Goal: Task Accomplishment & Management: Use online tool/utility

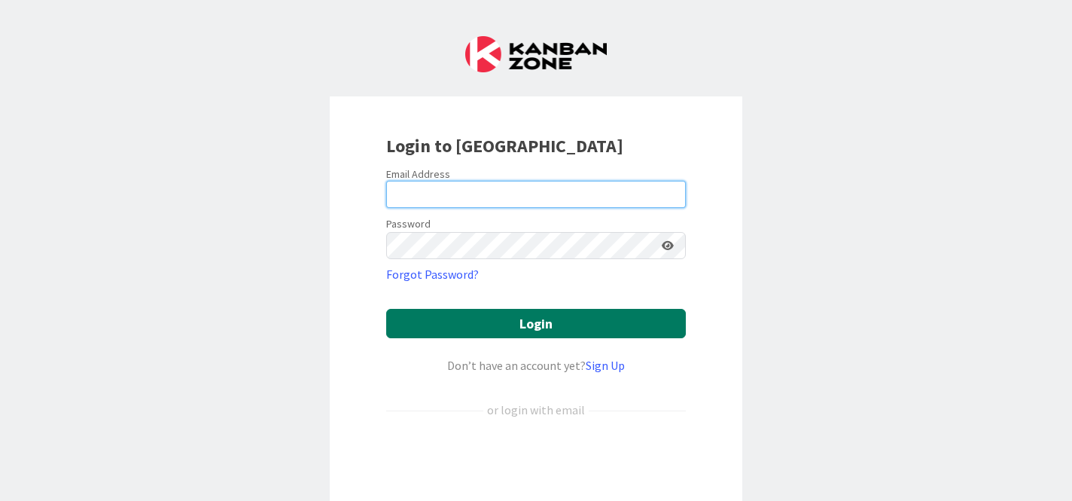
type input "[EMAIL_ADDRESS][DOMAIN_NAME]"
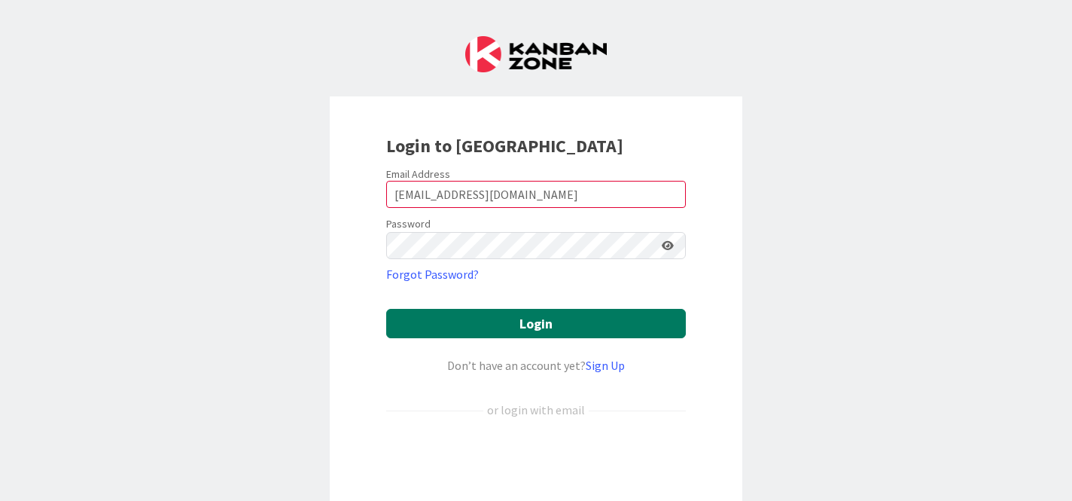
click at [563, 329] on button "Login" at bounding box center [536, 323] width 300 height 29
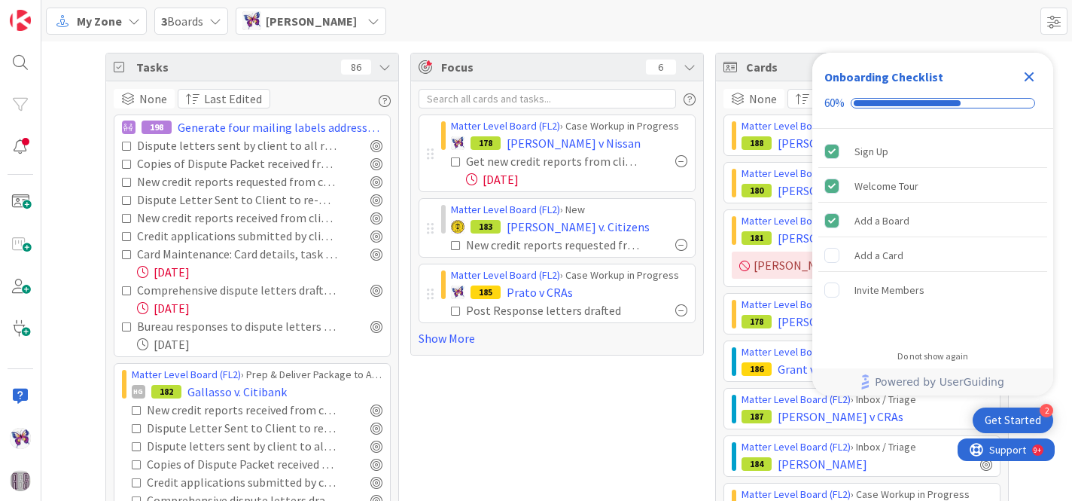
click at [174, 17] on span "3 Boards" at bounding box center [182, 21] width 42 height 18
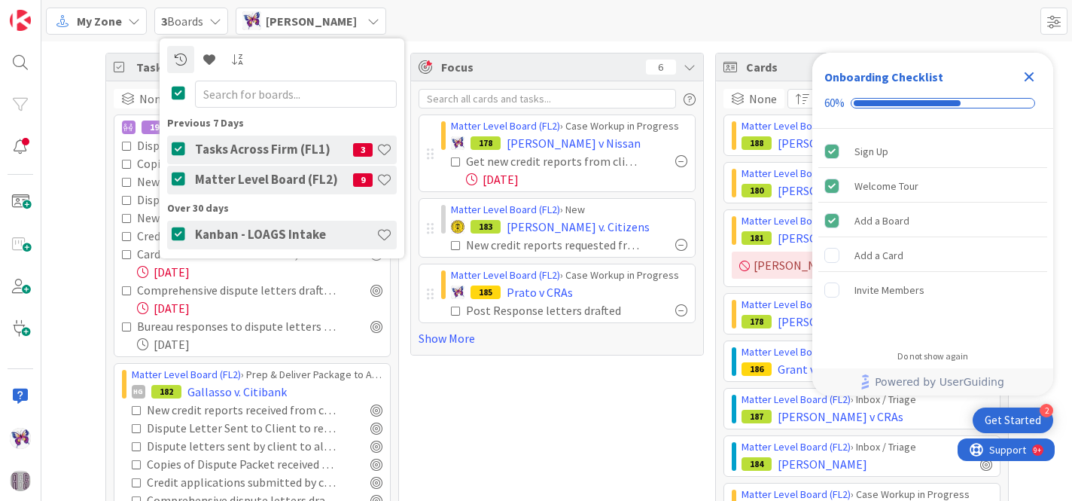
click at [228, 156] on h4 "Tasks Across Firm (FL1)" at bounding box center [274, 149] width 158 height 15
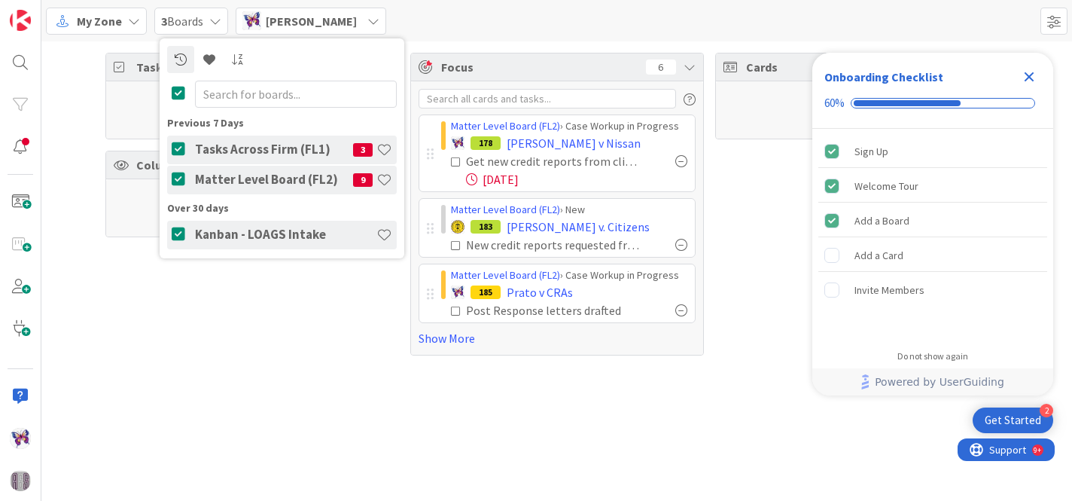
click at [107, 23] on span "My Zone" at bounding box center [99, 21] width 45 height 18
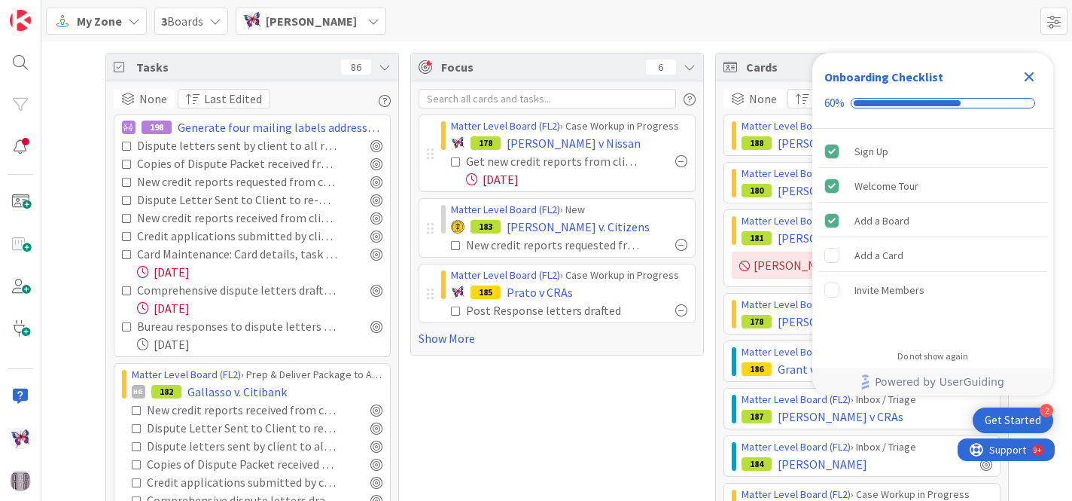
click at [337, 23] on span "[PERSON_NAME]" at bounding box center [311, 21] width 91 height 18
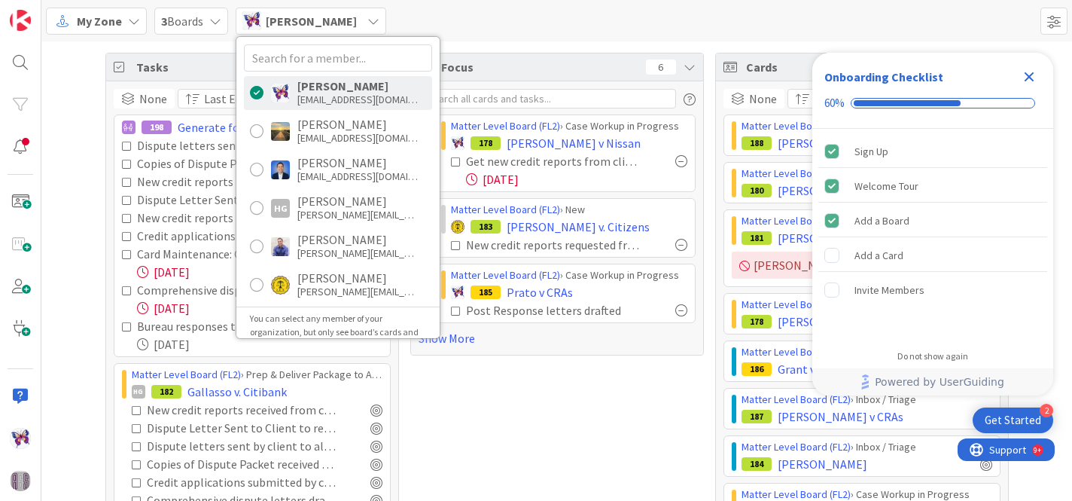
click at [337, 23] on span "[PERSON_NAME]" at bounding box center [311, 21] width 91 height 18
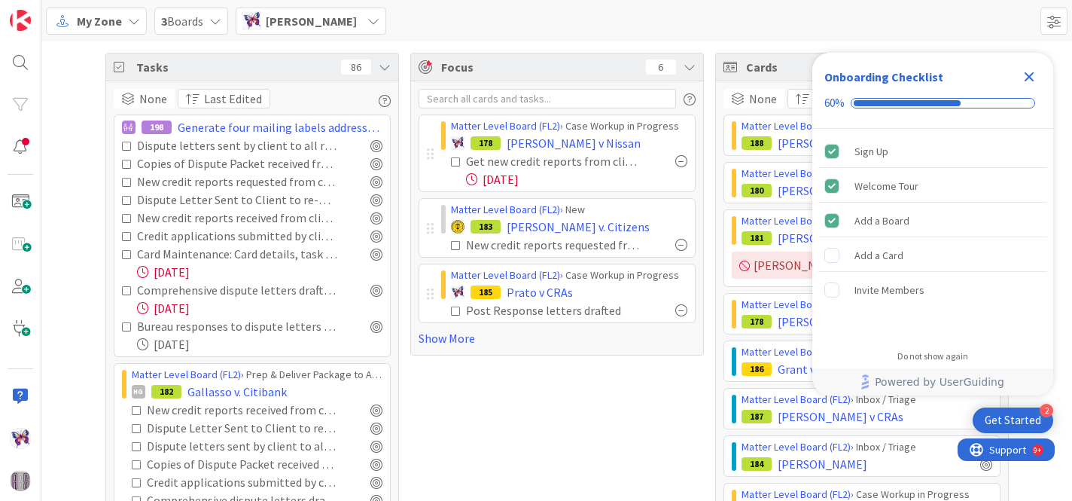
click at [224, 21] on div "3 Boards" at bounding box center [191, 21] width 74 height 27
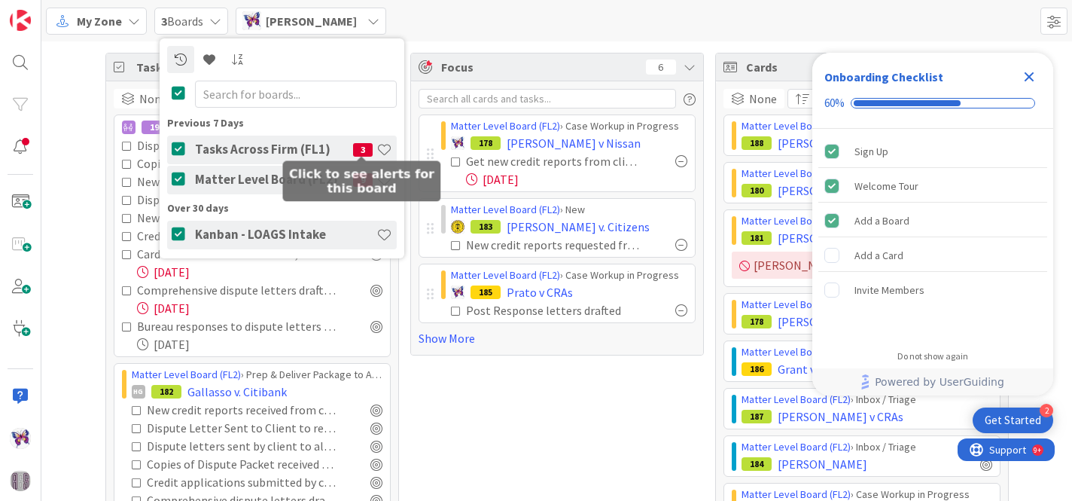
click at [360, 144] on span "3" at bounding box center [363, 150] width 20 height 14
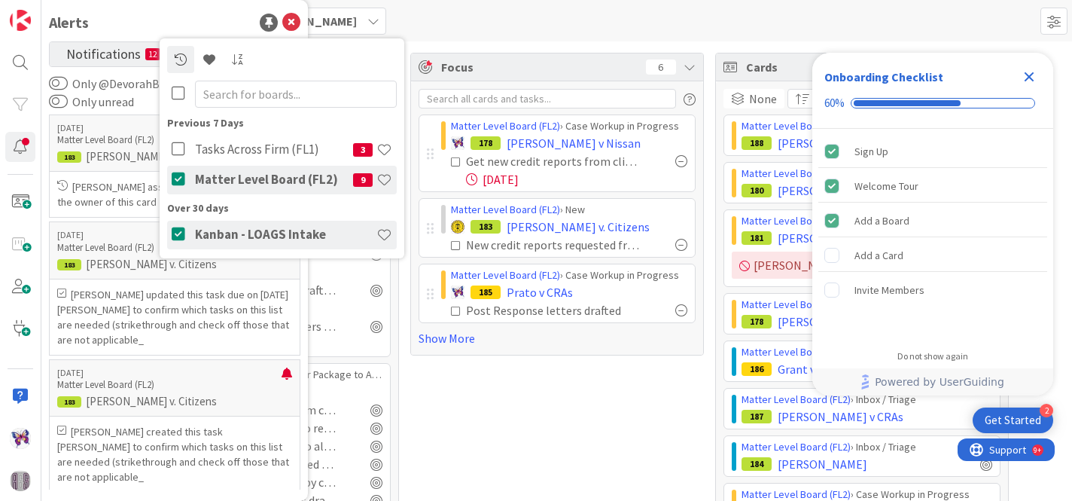
click at [147, 21] on div "Alerts" at bounding box center [175, 22] width 252 height 23
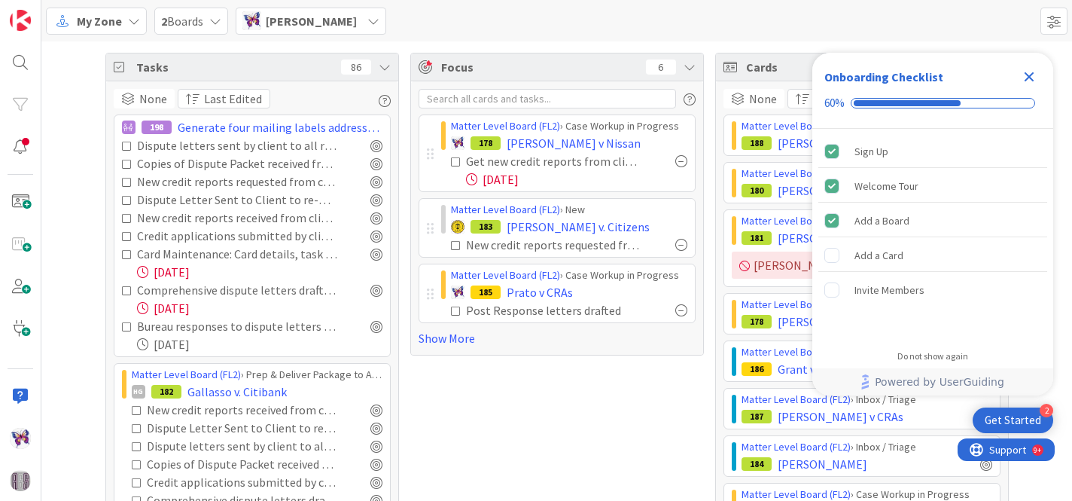
click at [206, 16] on div "2 Boards" at bounding box center [191, 21] width 74 height 27
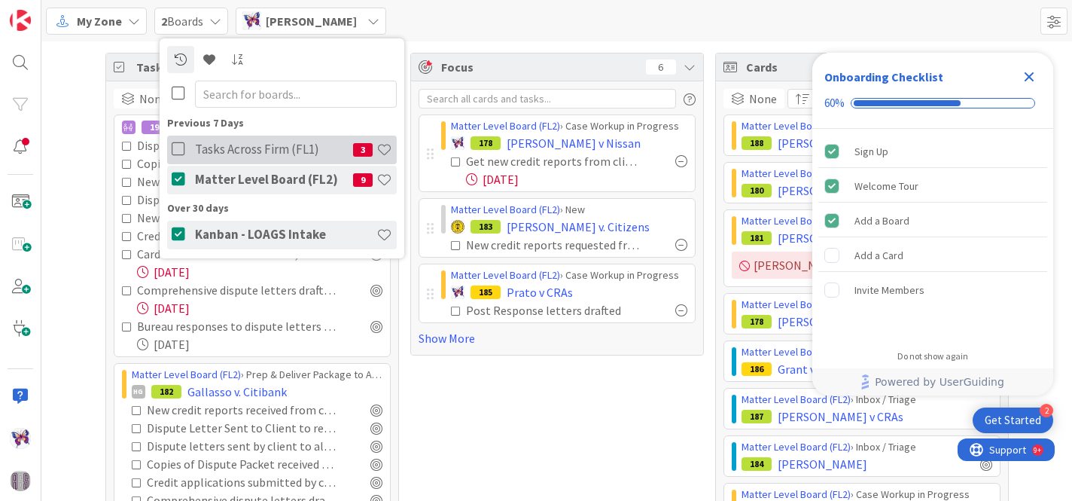
click at [175, 144] on icon at bounding box center [181, 149] width 19 height 15
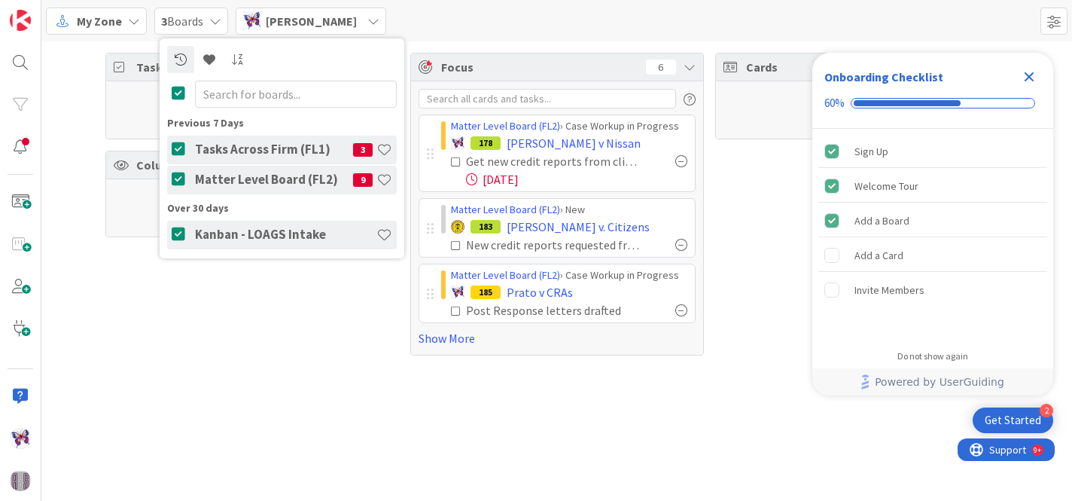
click at [91, 145] on div "Tasks 86 Column Watching 6 Focus 6 Matter Level Board (FL2) › Case Workup in Pr…" at bounding box center [556, 203] width 1031 height 325
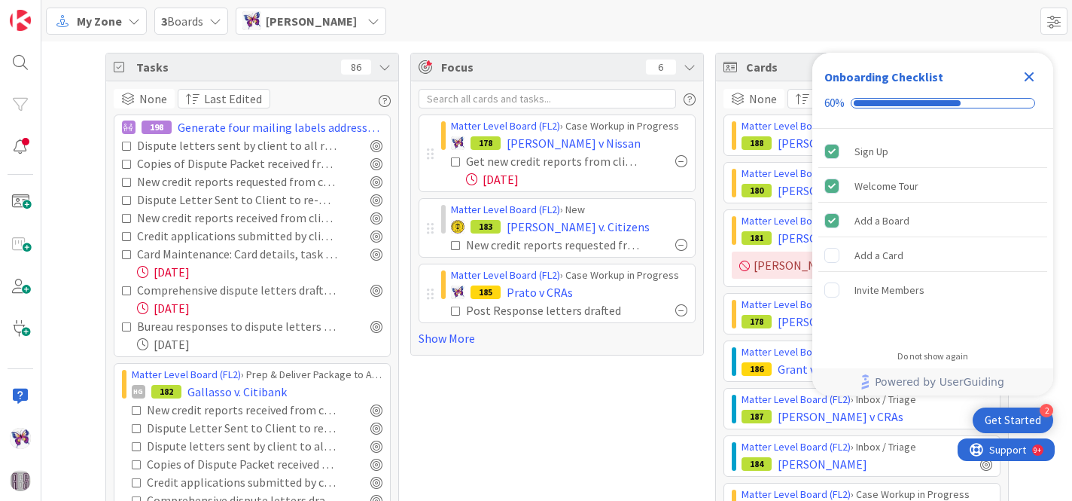
click at [126, 11] on div "My Zone" at bounding box center [96, 21] width 101 height 27
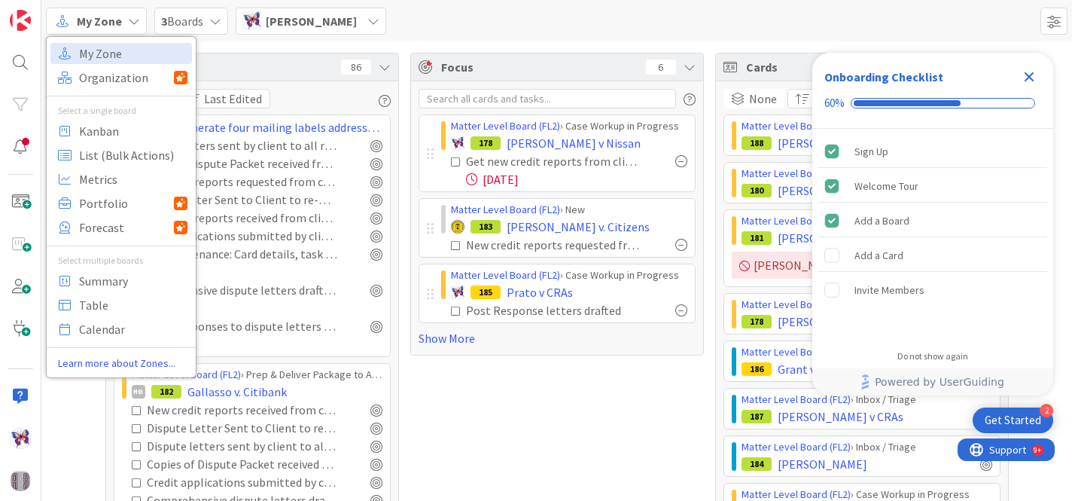
click at [128, 17] on icon at bounding box center [134, 21] width 12 height 12
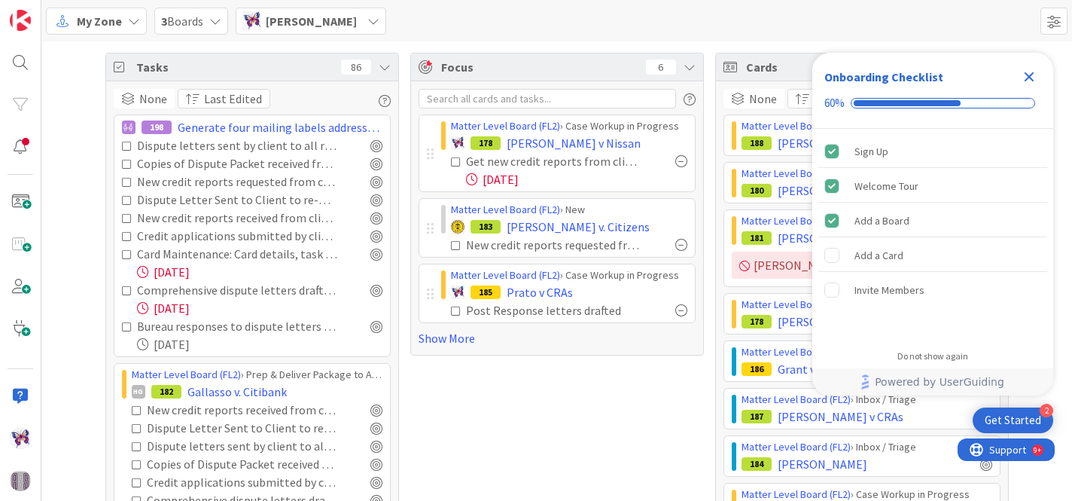
click at [355, 19] on div "[PERSON_NAME]" at bounding box center [311, 21] width 151 height 27
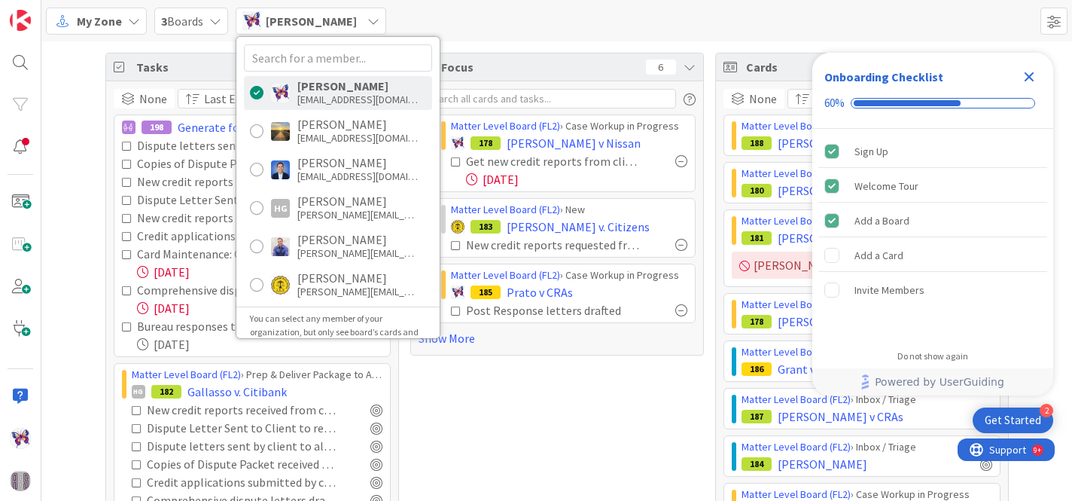
click at [355, 19] on div "[PERSON_NAME]" at bounding box center [311, 21] width 151 height 27
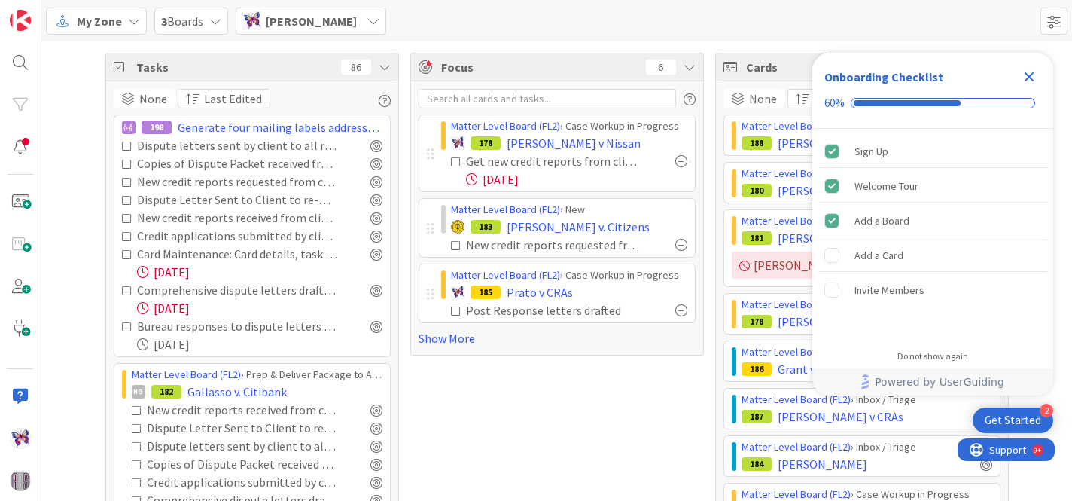
click at [1033, 74] on icon "Close Checklist" at bounding box center [1029, 77] width 18 height 18
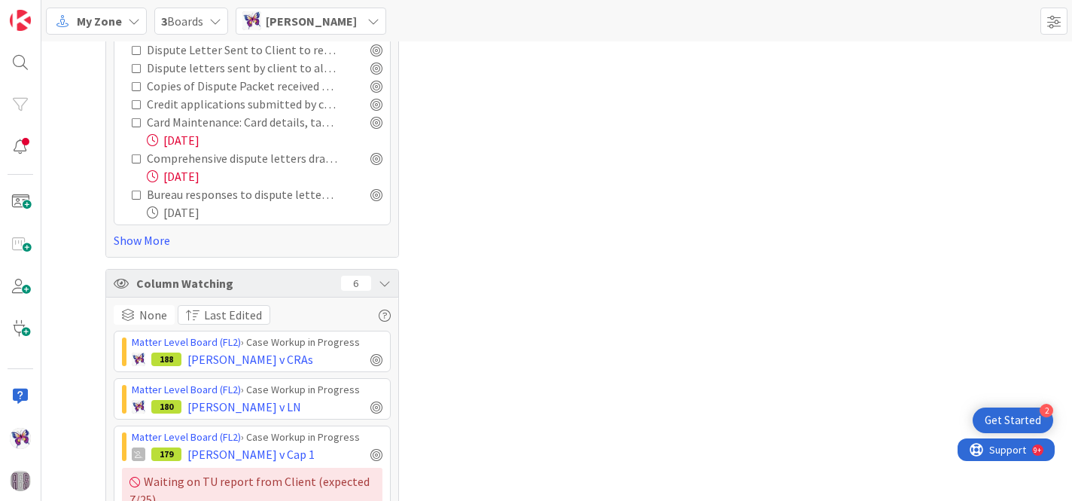
scroll to position [2074, 0]
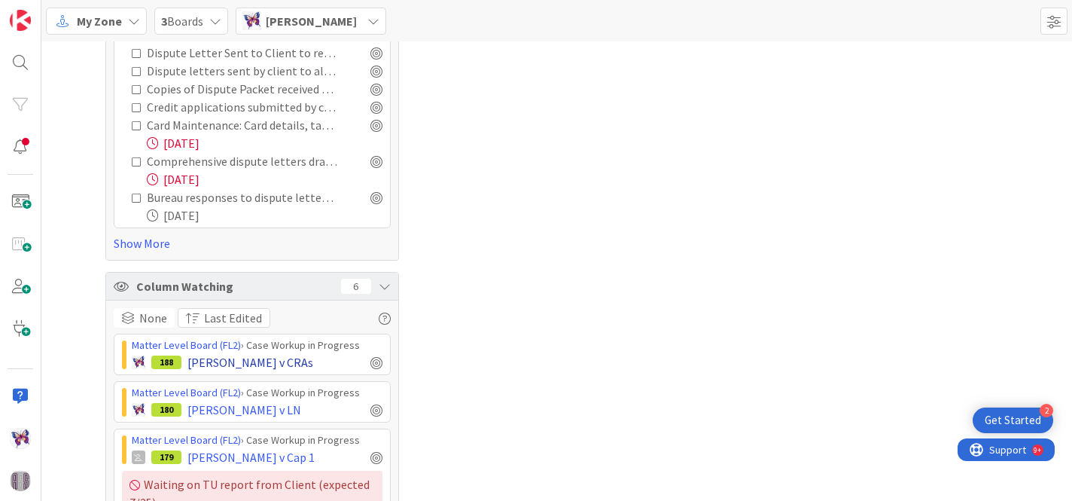
click at [263, 354] on div "188 [PERSON_NAME] v CRAs" at bounding box center [257, 362] width 251 height 18
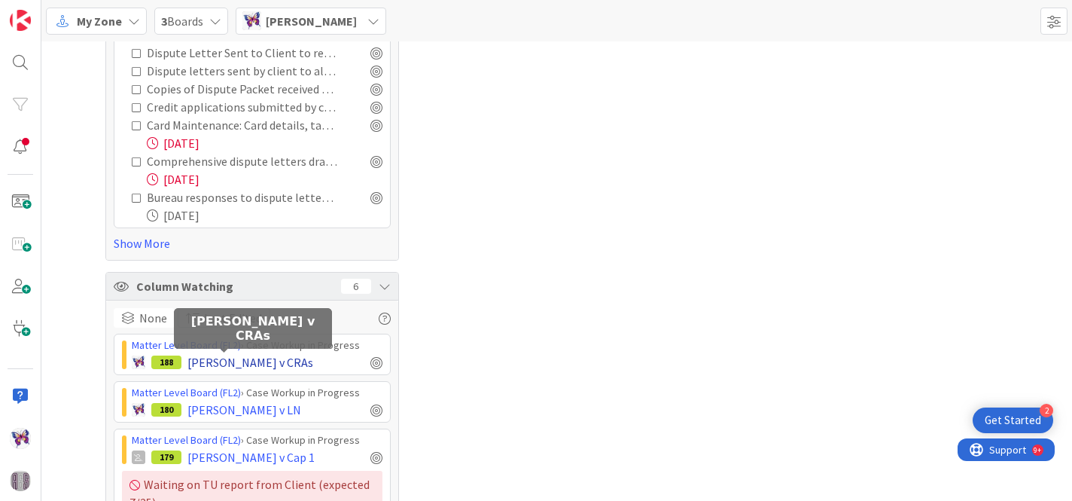
click at [204, 365] on span "[PERSON_NAME] v CRAs" at bounding box center [251, 362] width 126 height 18
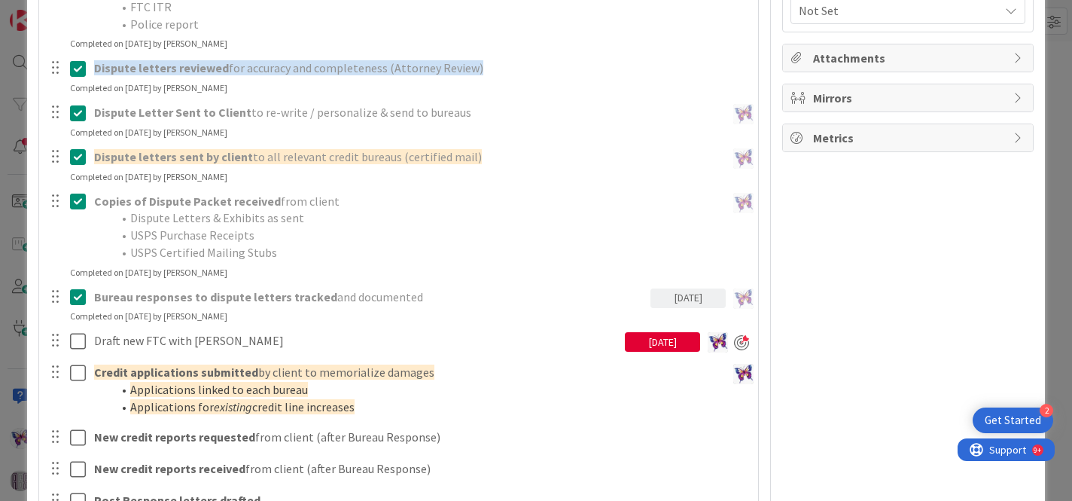
scroll to position [566, 0]
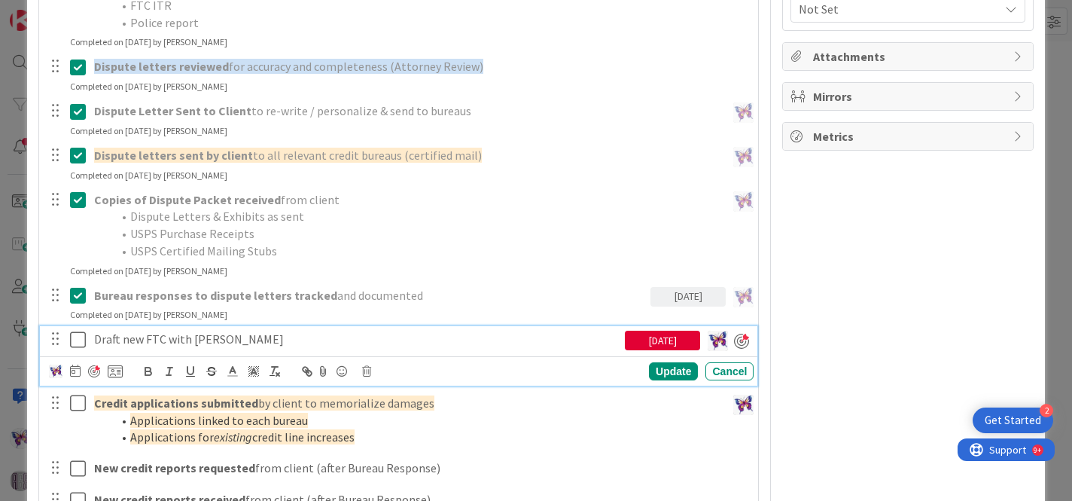
click at [76, 344] on icon at bounding box center [81, 340] width 23 height 18
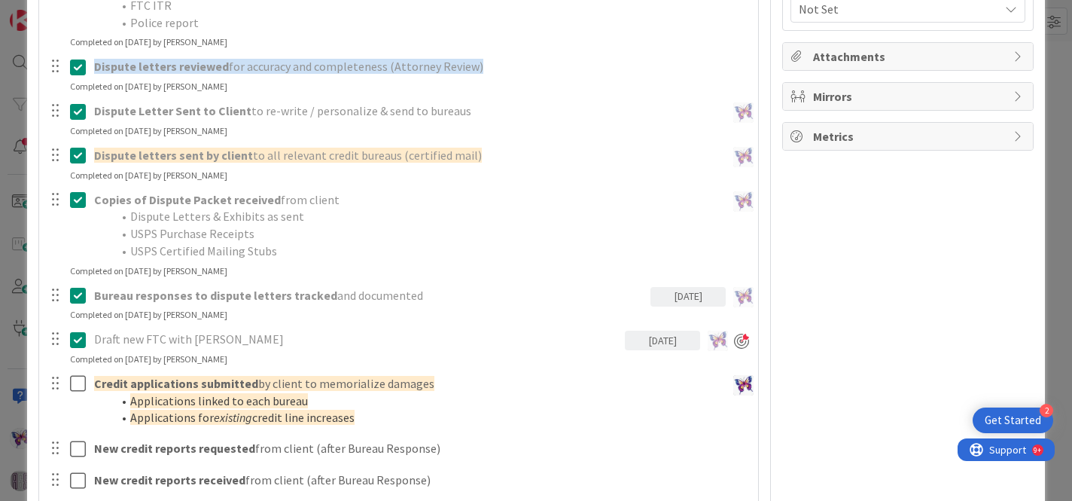
scroll to position [1972, 0]
click at [262, 347] on p "Draft new FTC with [PERSON_NAME]" at bounding box center [356, 339] width 525 height 17
click at [202, 330] on div "Draft new FTC with [PERSON_NAME]" at bounding box center [356, 339] width 537 height 26
click at [202, 347] on p "Draft new FTC with [PERSON_NAME]" at bounding box center [356, 339] width 525 height 17
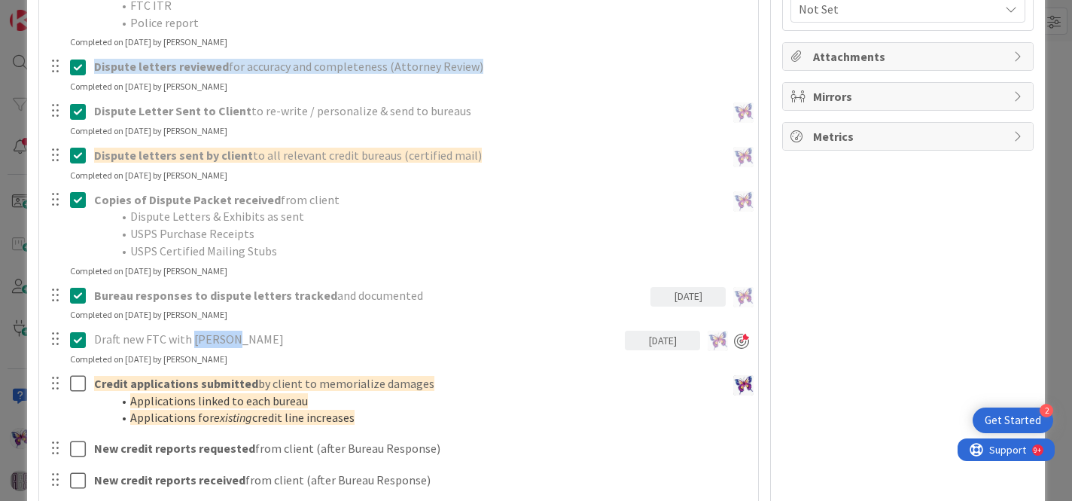
click at [247, 340] on p "Draft new FTC with [PERSON_NAME]" at bounding box center [356, 339] width 525 height 17
click at [51, 339] on div at bounding box center [56, 339] width 20 height 23
click at [120, 340] on p "Draft new FTC with [PERSON_NAME]" at bounding box center [356, 339] width 525 height 17
click at [127, 353] on div "Completed on [DATE] by [PERSON_NAME]" at bounding box center [148, 359] width 157 height 14
click at [73, 334] on icon at bounding box center [81, 340] width 23 height 18
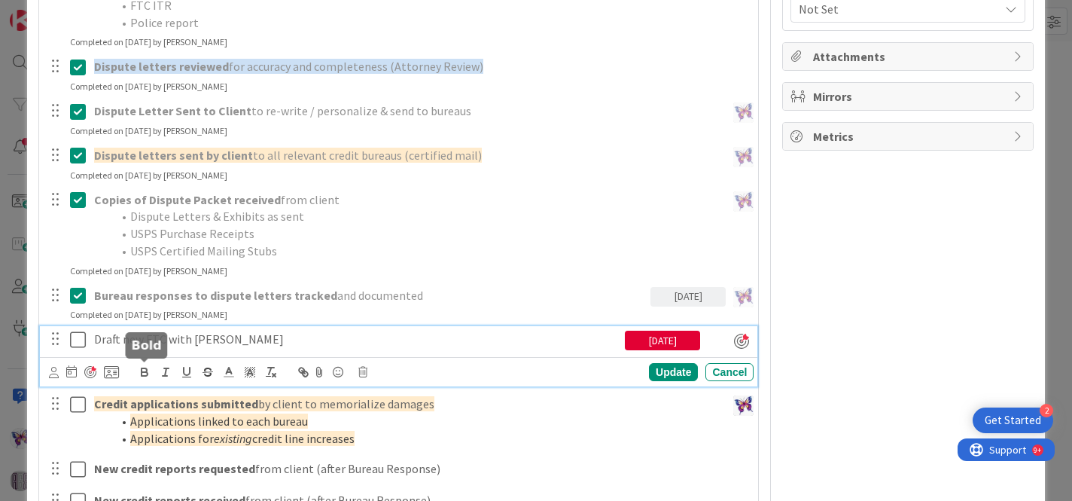
type textarea "x"
click at [207, 343] on p "Draft new FTC with [PERSON_NAME]" at bounding box center [356, 339] width 525 height 17
click at [239, 340] on p "Draft new FTC with [PERSON_NAME]" at bounding box center [356, 339] width 525 height 17
drag, startPoint x: 143, startPoint y: 335, endPoint x: 159, endPoint y: 336, distance: 15.8
click at [159, 336] on p "Draft new FTC with [PERSON_NAME]" at bounding box center [356, 339] width 525 height 17
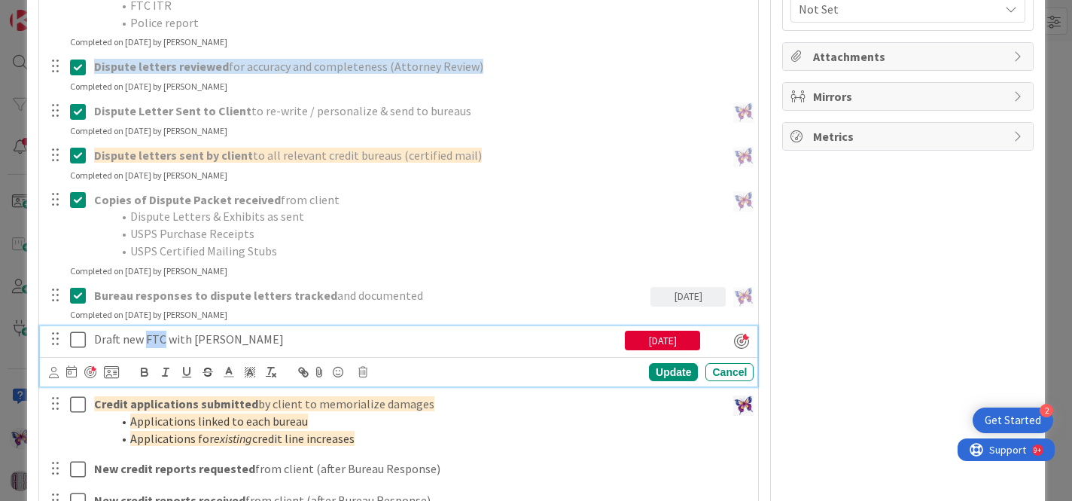
drag, startPoint x: 165, startPoint y: 337, endPoint x: 145, endPoint y: 337, distance: 20.3
click at [145, 337] on p "Draft new FTC with [PERSON_NAME]" at bounding box center [356, 339] width 525 height 17
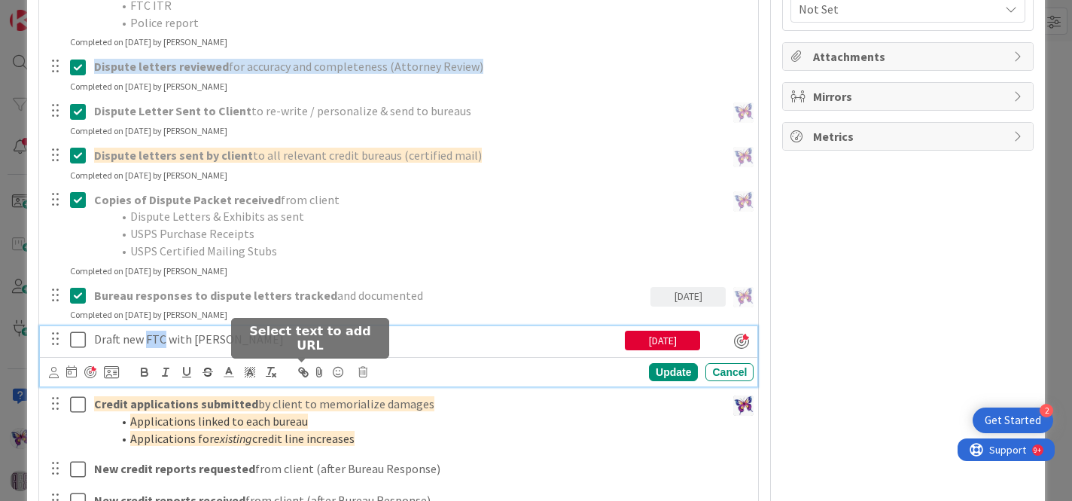
click at [306, 369] on icon "button" at bounding box center [304, 372] width 14 height 14
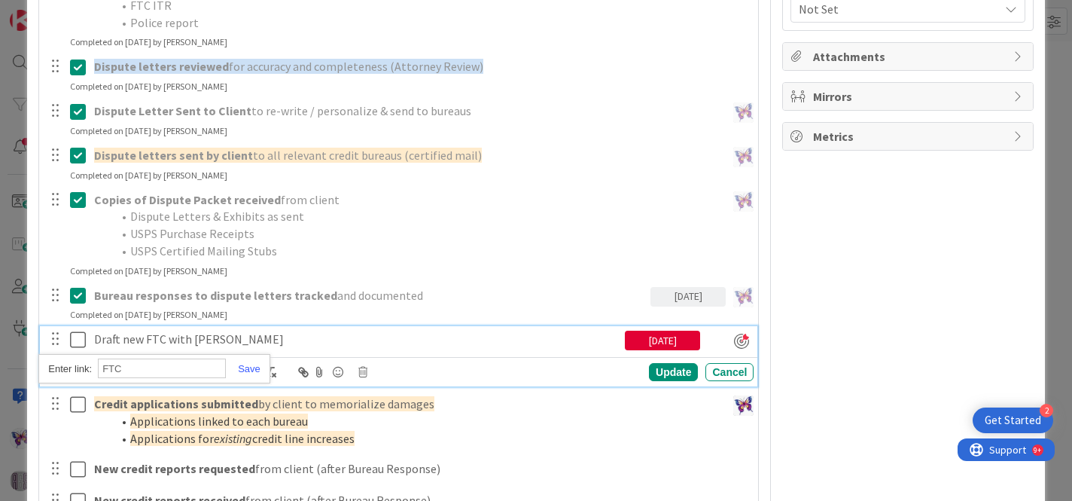
click at [153, 370] on input "FTC" at bounding box center [162, 368] width 128 height 20
drag, startPoint x: 132, startPoint y: 370, endPoint x: 97, endPoint y: 368, distance: 34.7
click at [97, 368] on div "FTC" at bounding box center [153, 368] width 231 height 29
paste input "[URL][DOMAIN_NAME]"
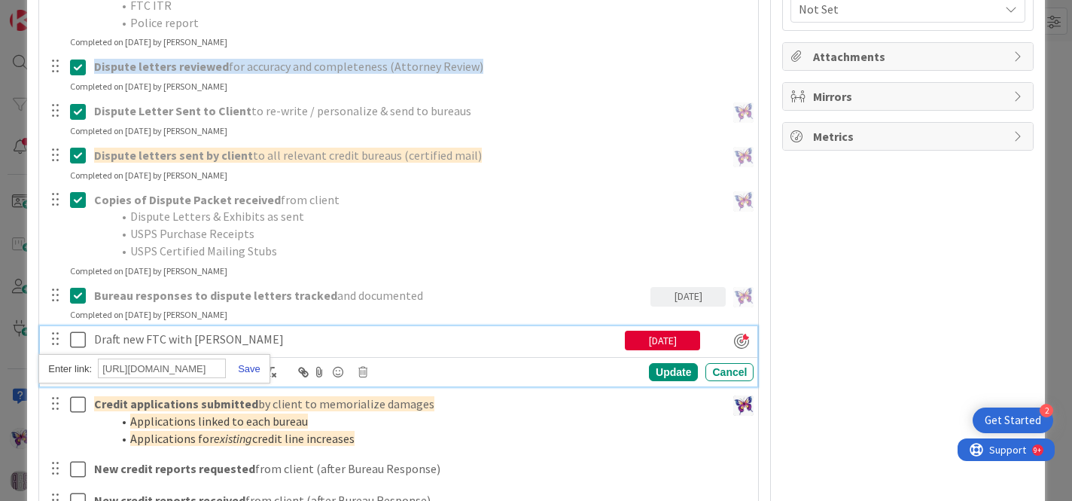
type input "[URL][DOMAIN_NAME]"
click at [252, 364] on link at bounding box center [243, 368] width 35 height 11
click at [456, 346] on p "Draft new FTC with [PERSON_NAME]" at bounding box center [356, 339] width 525 height 17
drag, startPoint x: 166, startPoint y: 340, endPoint x: 140, endPoint y: 340, distance: 25.6
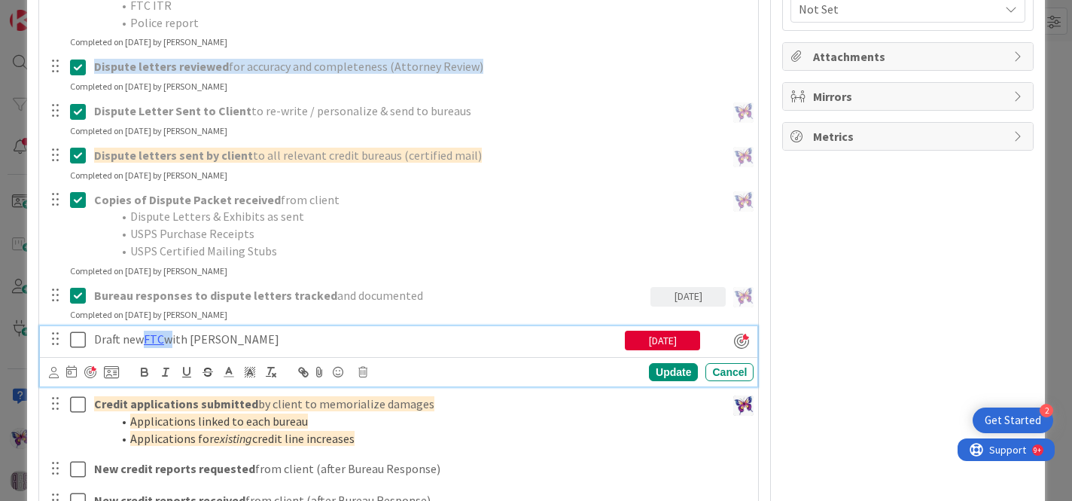
click at [140, 340] on p "Draft new FTC with [PERSON_NAME]" at bounding box center [356, 339] width 525 height 17
click at [151, 372] on button "button" at bounding box center [144, 372] width 21 height 18
click at [270, 336] on p "Draft new FTC with [PERSON_NAME]" at bounding box center [356, 339] width 525 height 17
click at [72, 340] on icon at bounding box center [81, 340] width 23 height 18
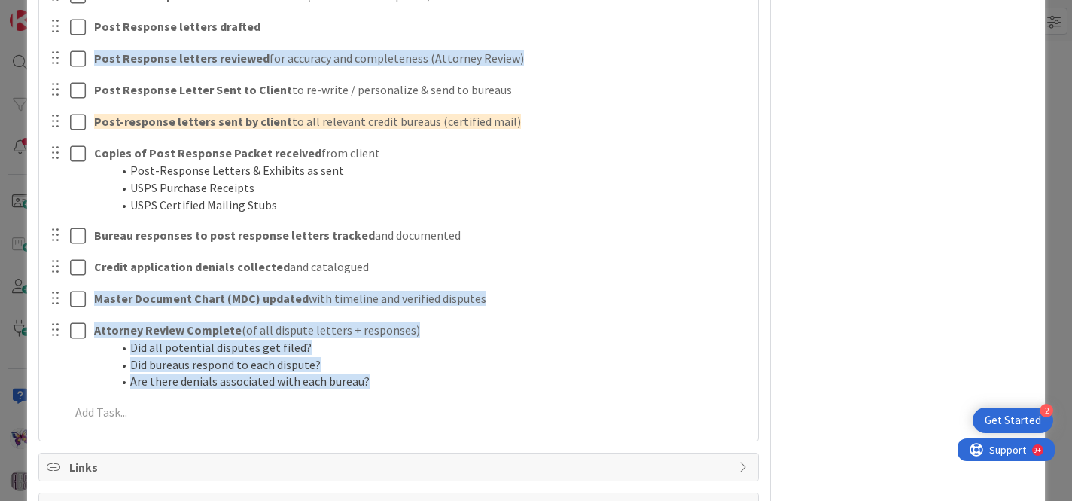
scroll to position [1188, 0]
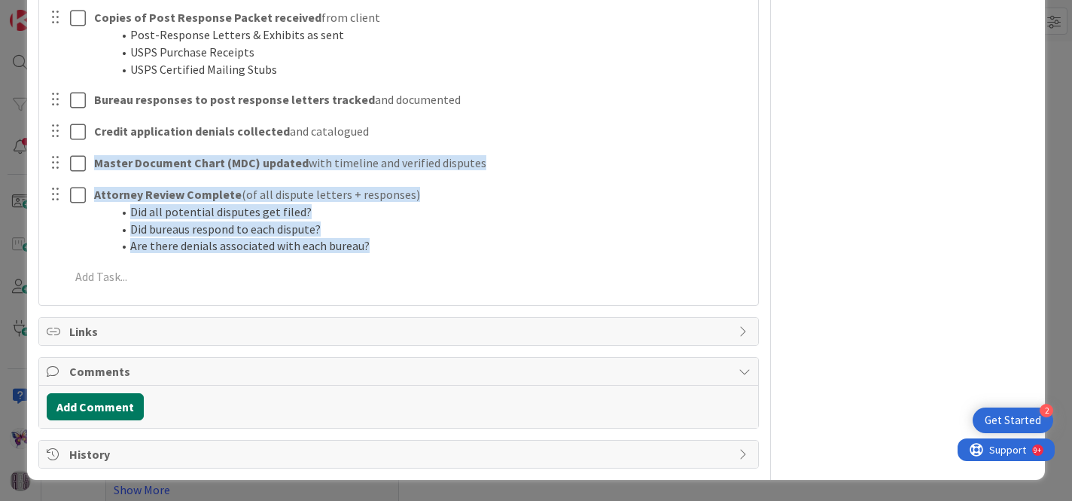
click at [109, 401] on button "Add Comment" at bounding box center [95, 406] width 97 height 27
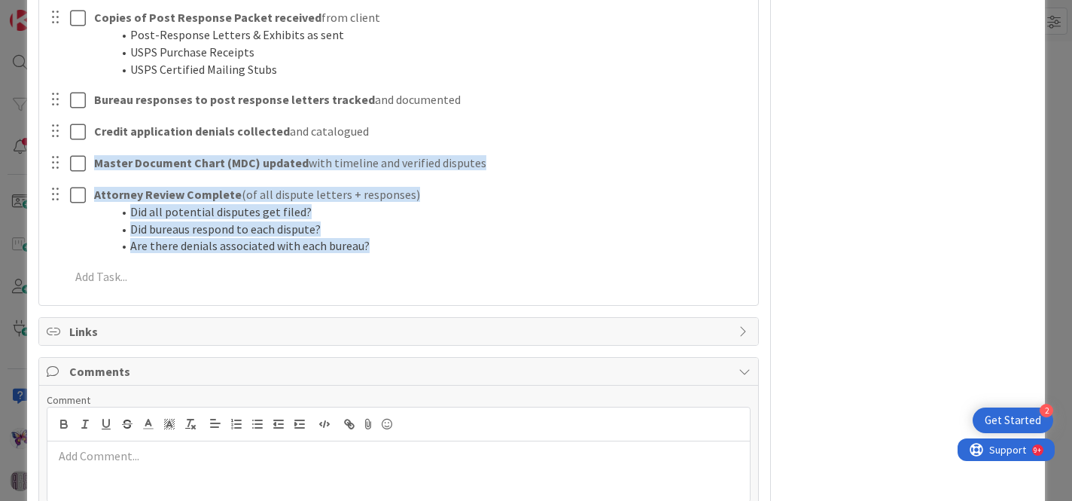
type textarea "x"
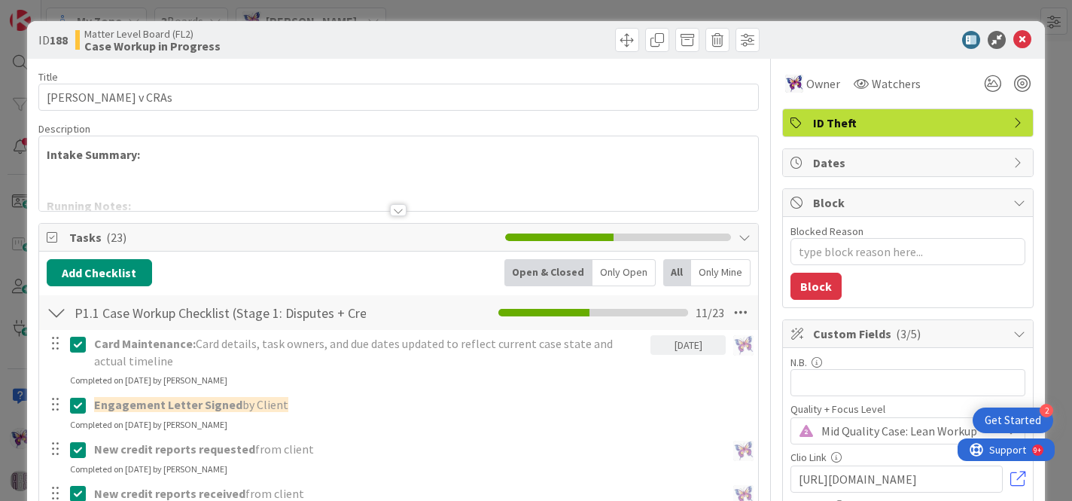
scroll to position [5, 0]
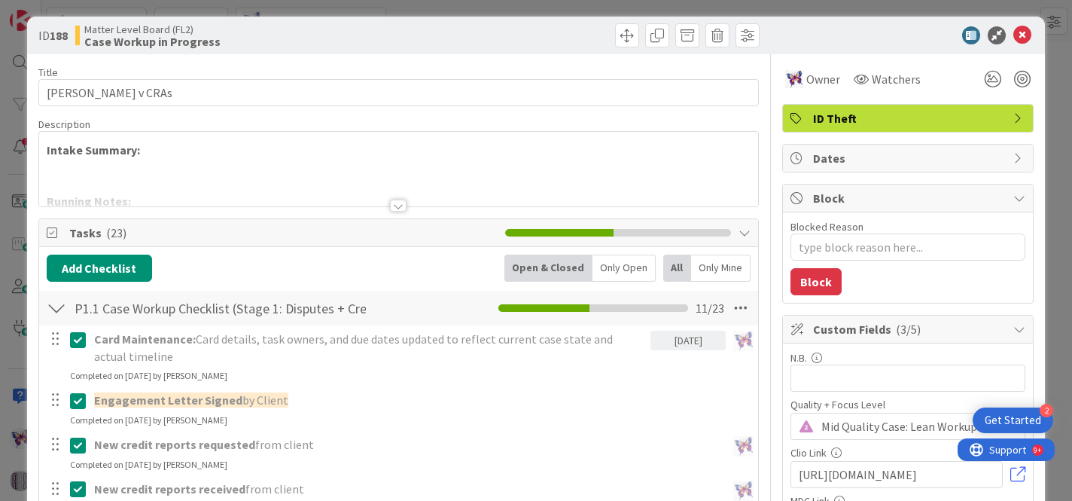
click at [139, 166] on p at bounding box center [399, 167] width 705 height 17
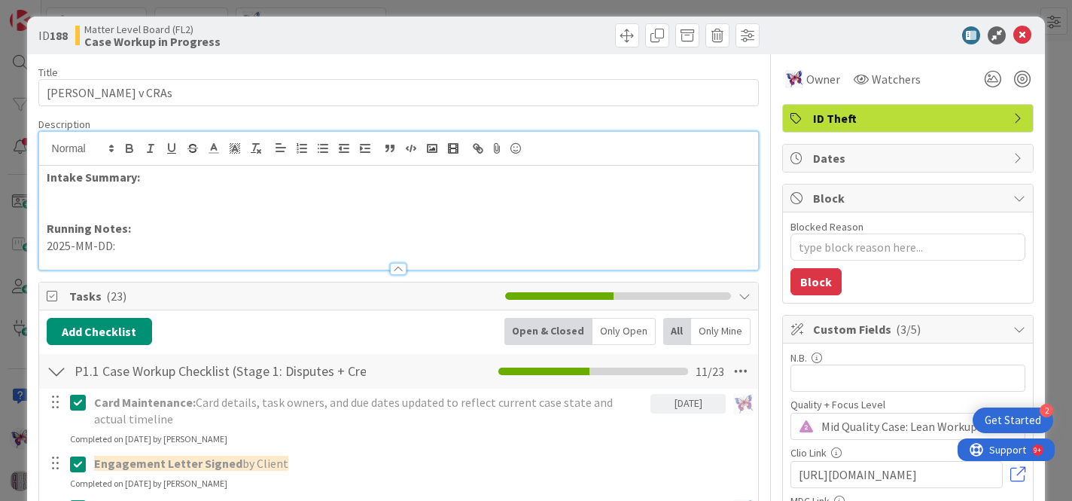
click at [84, 201] on p at bounding box center [399, 194] width 705 height 17
click at [121, 197] on p "[PERSON_NAME] elderly retired veteran" at bounding box center [399, 194] width 705 height 17
click at [254, 194] on p "[PERSON_NAME]: elderly retired veteran" at bounding box center [399, 194] width 705 height 17
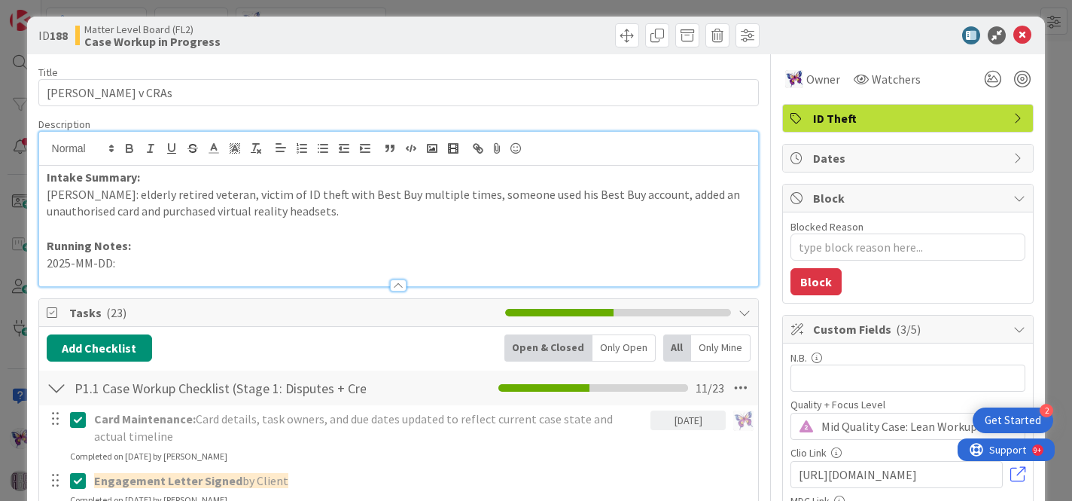
click at [364, 212] on p "[PERSON_NAME]: elderly retired veteran, victim of ID theft with Best Buy multip…" at bounding box center [399, 203] width 705 height 34
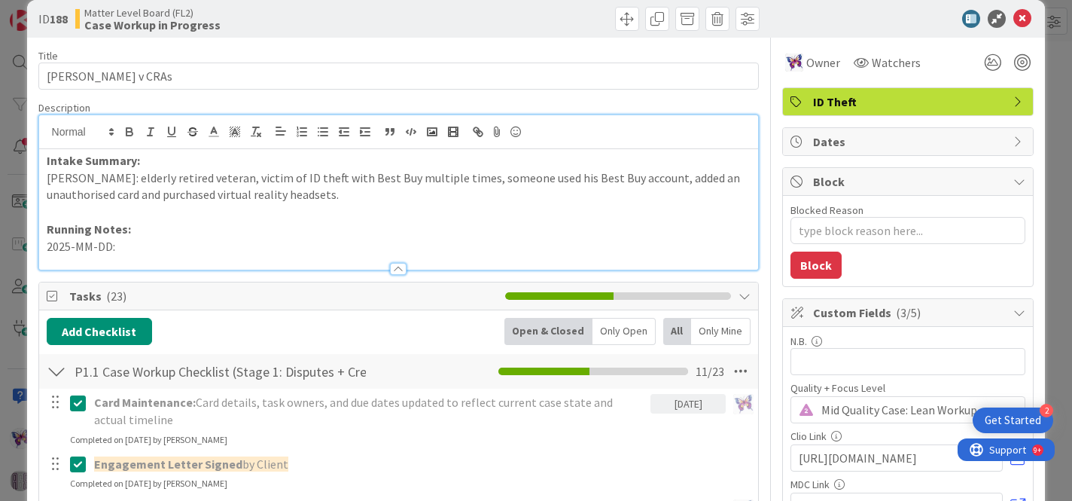
click at [120, 248] on p "2025-MM-DD:" at bounding box center [399, 246] width 705 height 17
click at [108, 246] on p "2025-MM-DD:" at bounding box center [399, 246] width 705 height 17
click at [153, 242] on p "[DATE]:" at bounding box center [399, 246] width 705 height 17
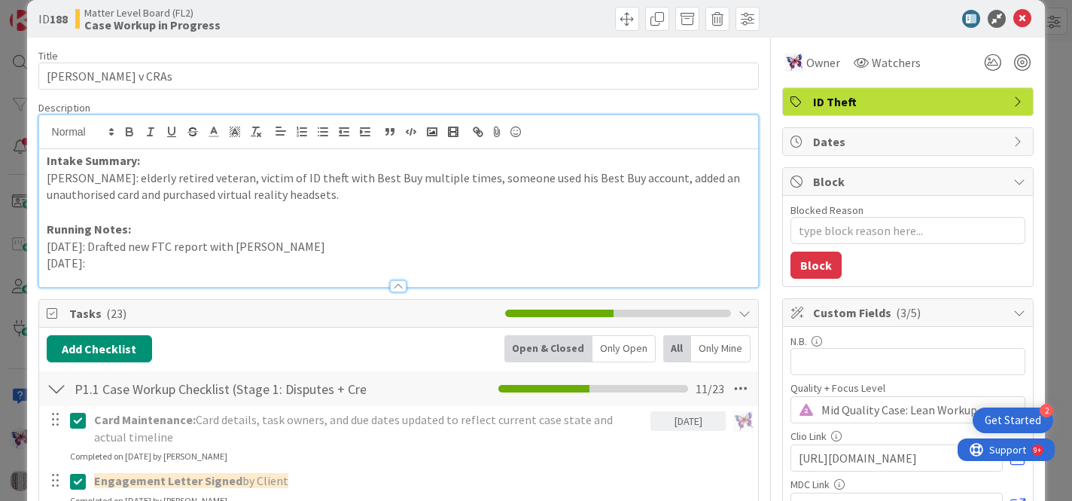
click at [104, 265] on p "[DATE]:" at bounding box center [399, 263] width 705 height 17
click at [673, 264] on p "[DATE]: Drafted new Dispute letters for [PERSON_NAME], adjusting the wording to…" at bounding box center [399, 263] width 705 height 17
type textarea "x"
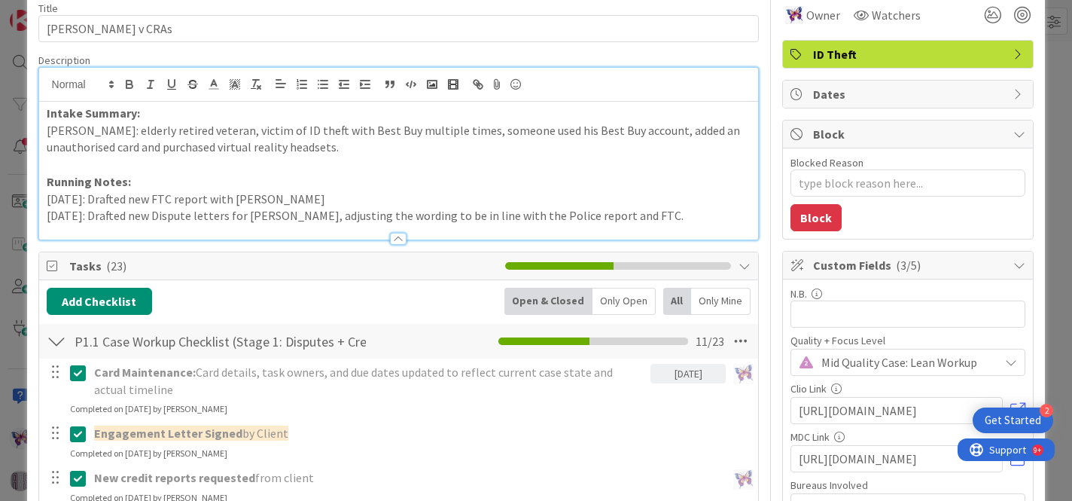
scroll to position [59, 0]
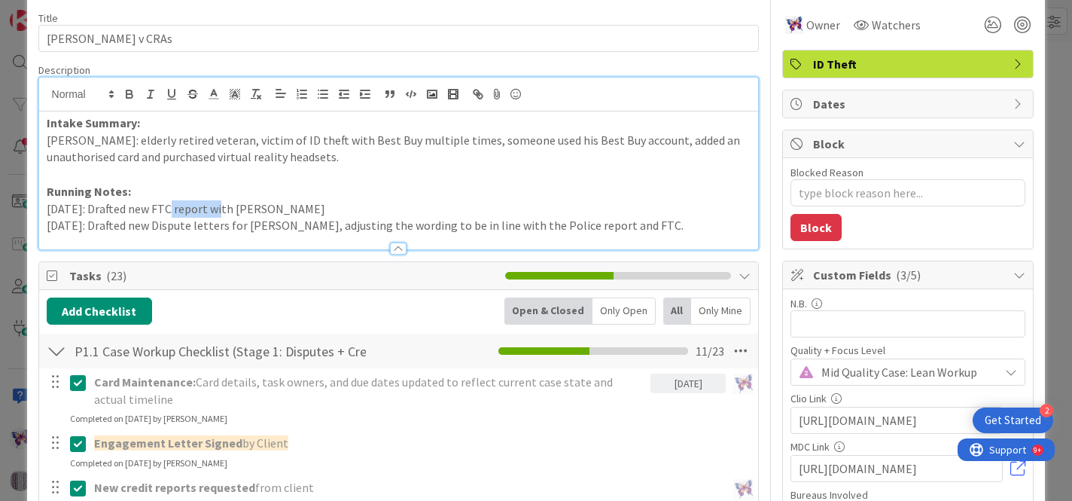
drag, startPoint x: 164, startPoint y: 204, endPoint x: 217, endPoint y: 204, distance: 52.7
click at [217, 204] on p "[DATE]: Drafted new FTC report with [PERSON_NAME]" at bounding box center [399, 208] width 705 height 17
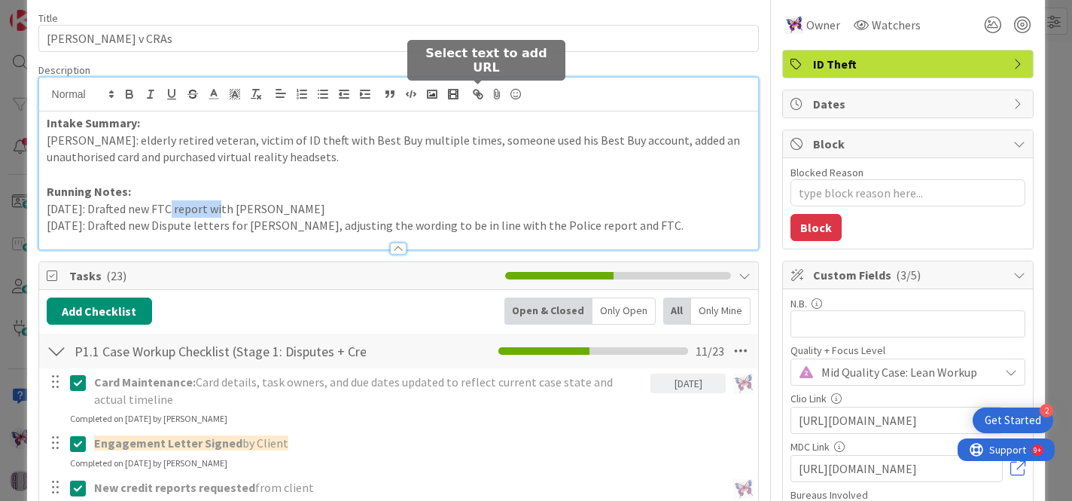
click at [482, 98] on icon "button" at bounding box center [478, 94] width 14 height 14
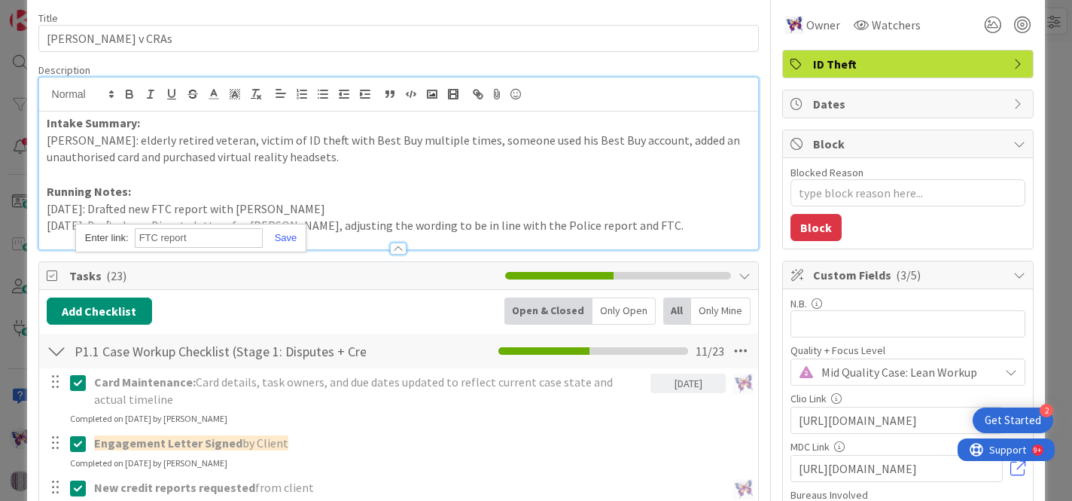
paste input "[URL][DOMAIN_NAME]"
type input "[URL][DOMAIN_NAME]"
click at [273, 241] on link at bounding box center [280, 237] width 35 height 11
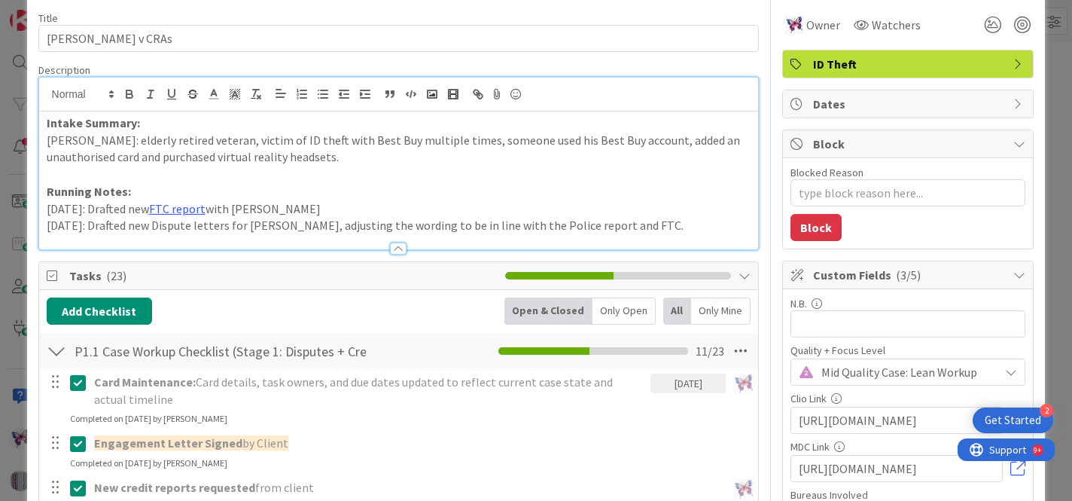
click at [343, 211] on p "[DATE]: Drafted new FTC report with [PERSON_NAME]" at bounding box center [399, 208] width 705 height 17
click at [238, 228] on p "[DATE]: Drafted new Dispute letters for [PERSON_NAME], adjusting the wording to…" at bounding box center [399, 225] width 705 height 17
type textarea "x"
drag, startPoint x: 231, startPoint y: 227, endPoint x: 164, endPoint y: 227, distance: 67.0
click at [164, 227] on p "[DATE]: Drafted new Dispute letter for [PERSON_NAME], adjusting the wording to …" at bounding box center [399, 225] width 705 height 17
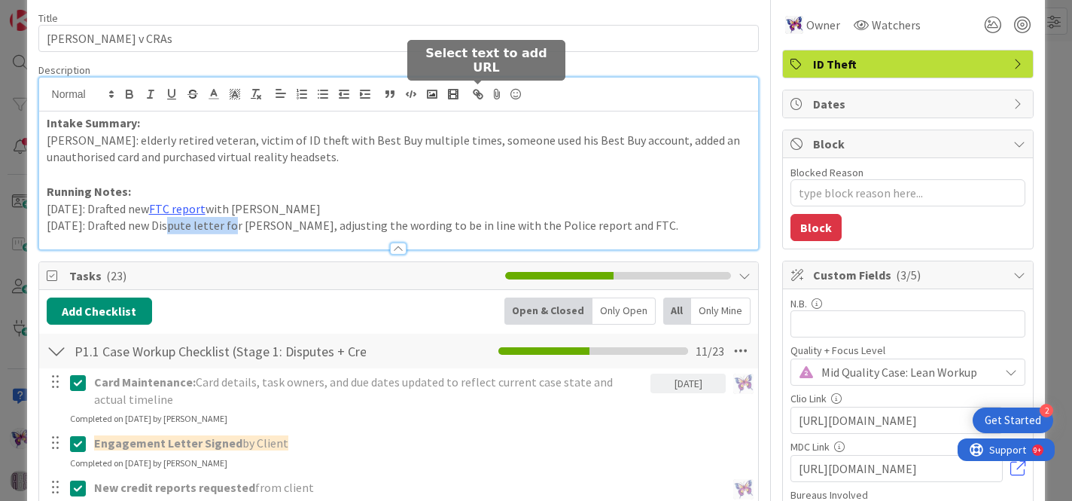
click at [478, 96] on icon "button" at bounding box center [478, 94] width 14 height 14
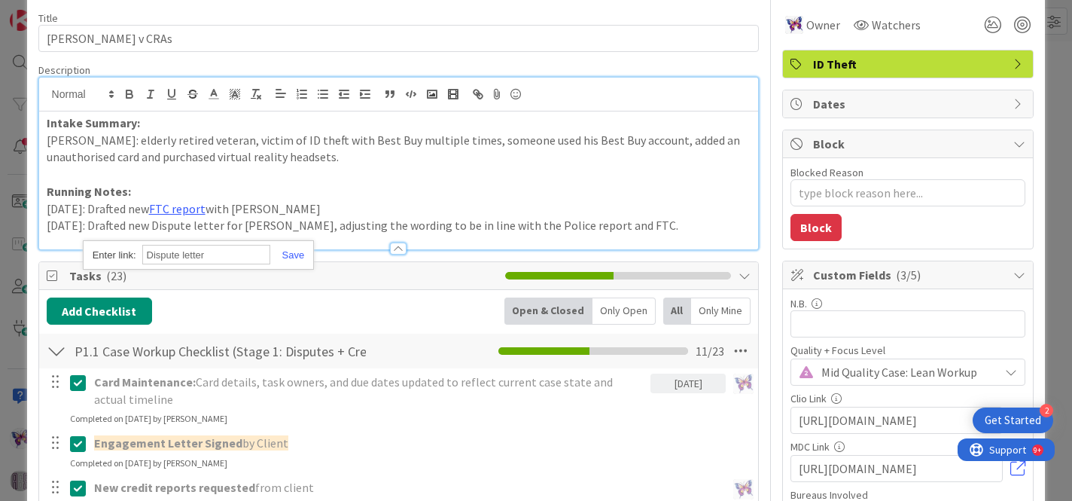
paste input "[URL][DOMAIN_NAME]"
type input "[URL][DOMAIN_NAME]"
click at [299, 254] on link at bounding box center [287, 254] width 35 height 11
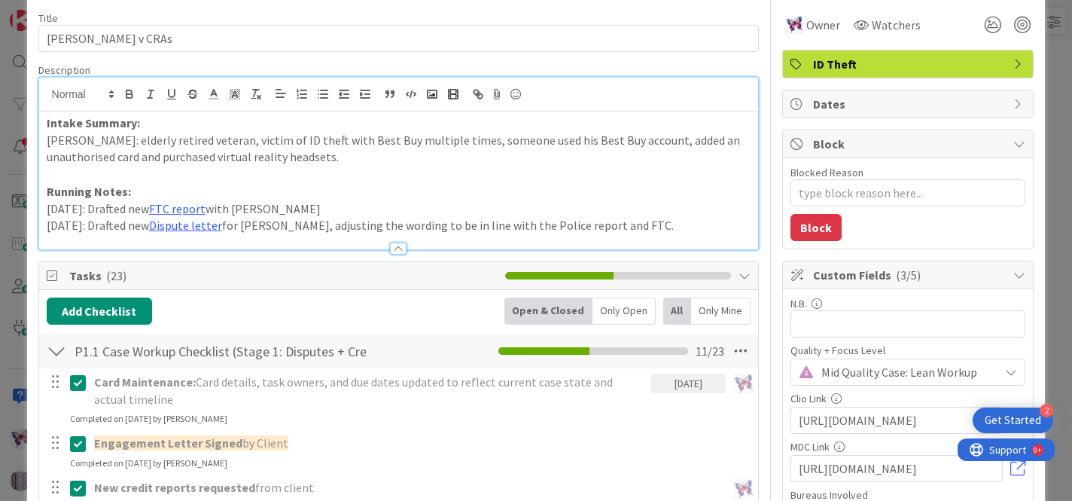
click at [384, 224] on p "[DATE]: Drafted new Dispute letter for [PERSON_NAME], adjusting the wording to …" at bounding box center [399, 225] width 705 height 17
click at [626, 227] on p "[DATE]: Drafted new Dispute letter for [PERSON_NAME], adjusting the wording to …" at bounding box center [399, 225] width 705 height 17
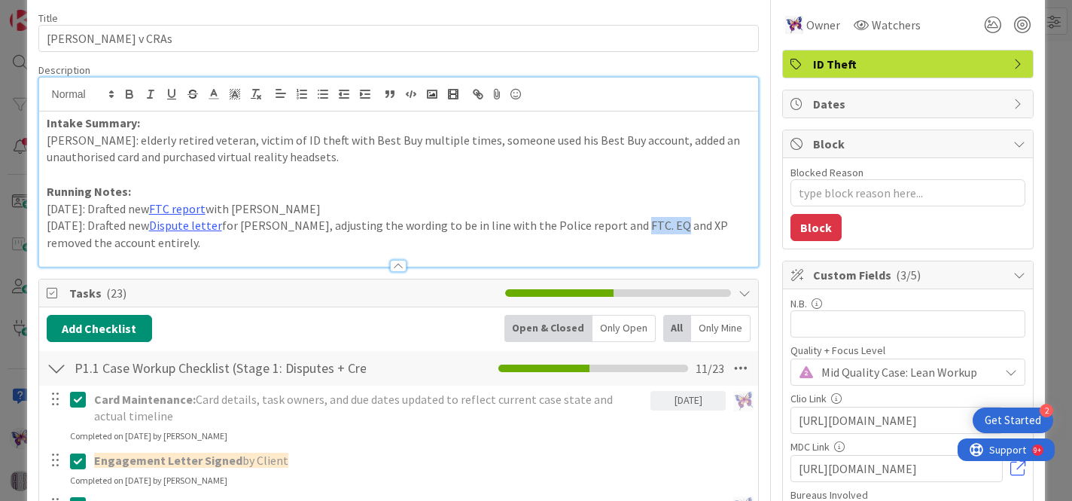
drag, startPoint x: 660, startPoint y: 224, endPoint x: 622, endPoint y: 221, distance: 38.5
click at [622, 221] on p "[DATE]: Drafted new Dispute letter for [PERSON_NAME], adjusting the wording to …" at bounding box center [399, 234] width 705 height 34
click at [126, 242] on p "[DATE]: Drafted new Dispute letter for [PERSON_NAME], adjusting the wording to …" at bounding box center [399, 234] width 705 height 34
click at [84, 242] on p "[DATE]: Drafted new Dispute letter for [PERSON_NAME], adjusting the wording to …" at bounding box center [399, 234] width 705 height 34
drag, startPoint x: 139, startPoint y: 225, endPoint x: 103, endPoint y: 225, distance: 35.4
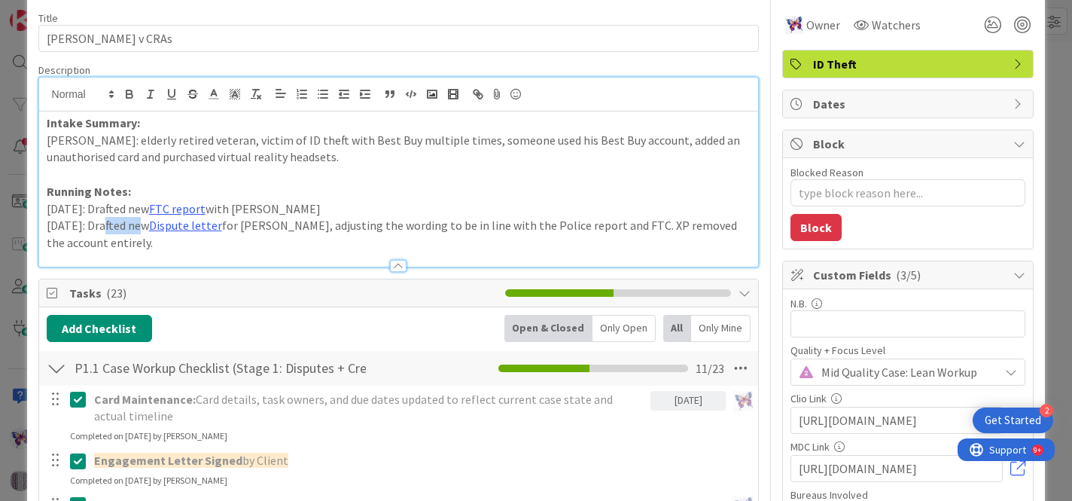
click at [103, 225] on p "[DATE]: Drafted new Dispute letter for [PERSON_NAME], adjusting the wording to …" at bounding box center [399, 234] width 705 height 34
click at [138, 241] on p "[DATE]: Amended new Dispute letter for [PERSON_NAME], adjusting the wording to …" at bounding box center [399, 234] width 705 height 34
click at [212, 245] on p "[DATE]: Amended new Dispute letter for [PERSON_NAME], adjusting the wording to …" at bounding box center [399, 234] width 705 height 34
type textarea "x"
click at [312, 245] on p "[DATE]: Amended new Dispute letter for [PERSON_NAME], adjusting the wording to …" at bounding box center [399, 234] width 705 height 34
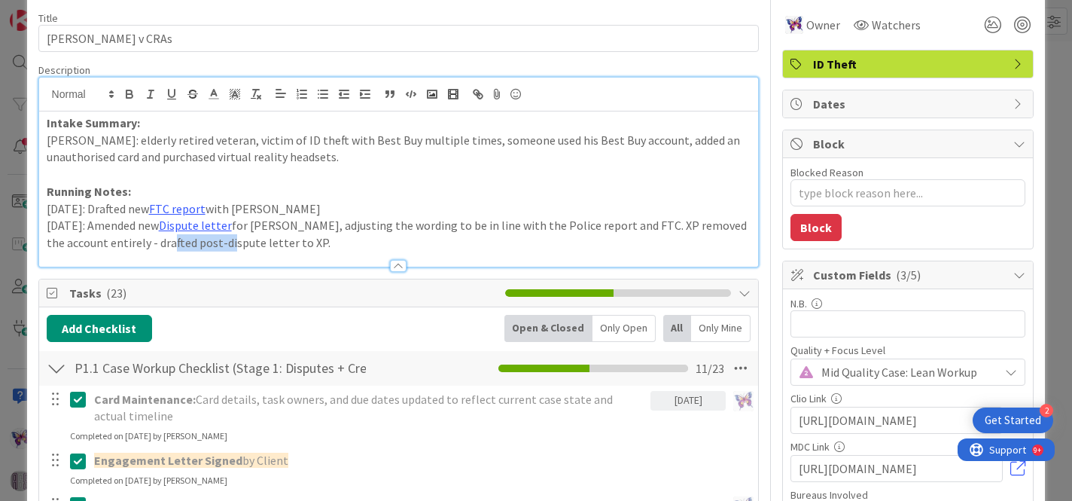
drag, startPoint x: 236, startPoint y: 245, endPoint x: 176, endPoint y: 245, distance: 59.5
click at [176, 245] on p "[DATE]: Amended new Dispute letter for [PERSON_NAME], adjusting the wording to …" at bounding box center [399, 234] width 705 height 34
drag, startPoint x: 176, startPoint y: 245, endPoint x: 292, endPoint y: 242, distance: 116.0
click at [292, 242] on p "[DATE]: Amended new Dispute letter for [PERSON_NAME], adjusting the wording to …" at bounding box center [399, 234] width 705 height 34
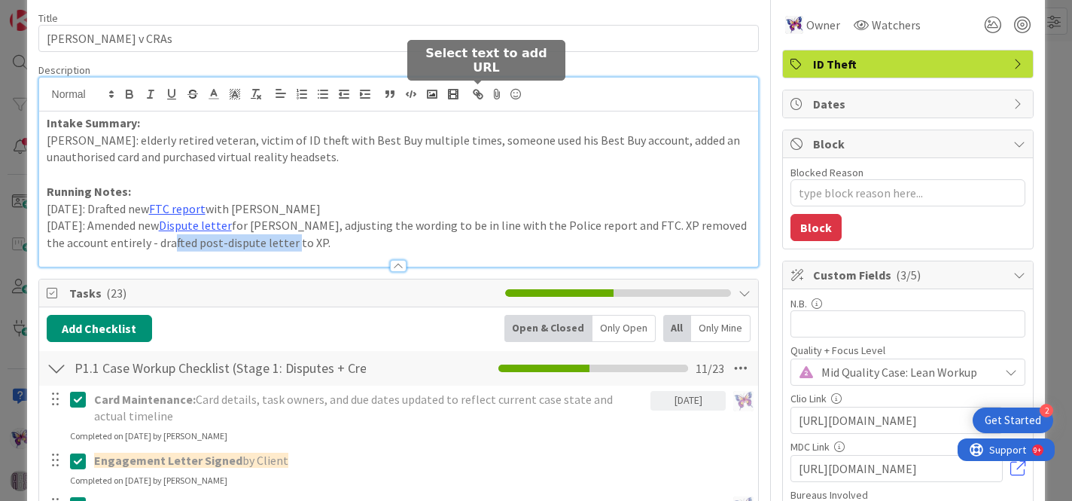
click at [478, 96] on icon "button" at bounding box center [478, 94] width 14 height 14
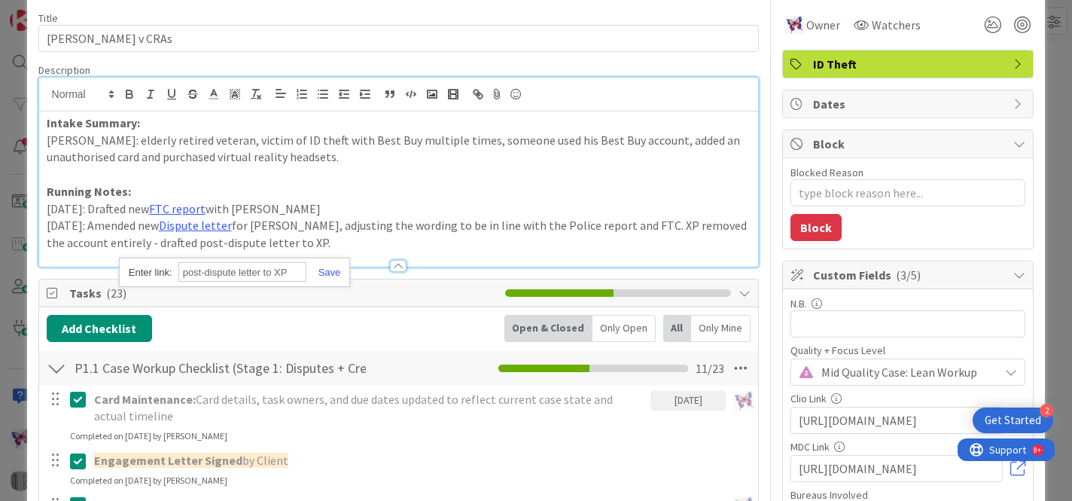
click at [295, 272] on input "post-dispute letter to XP" at bounding box center [242, 272] width 128 height 20
drag, startPoint x: 295, startPoint y: 272, endPoint x: 178, endPoint y: 270, distance: 116.7
click at [178, 270] on input "post-dispute letter to XP" at bounding box center [242, 272] width 128 height 20
paste input "[URL][DOMAIN_NAME]"
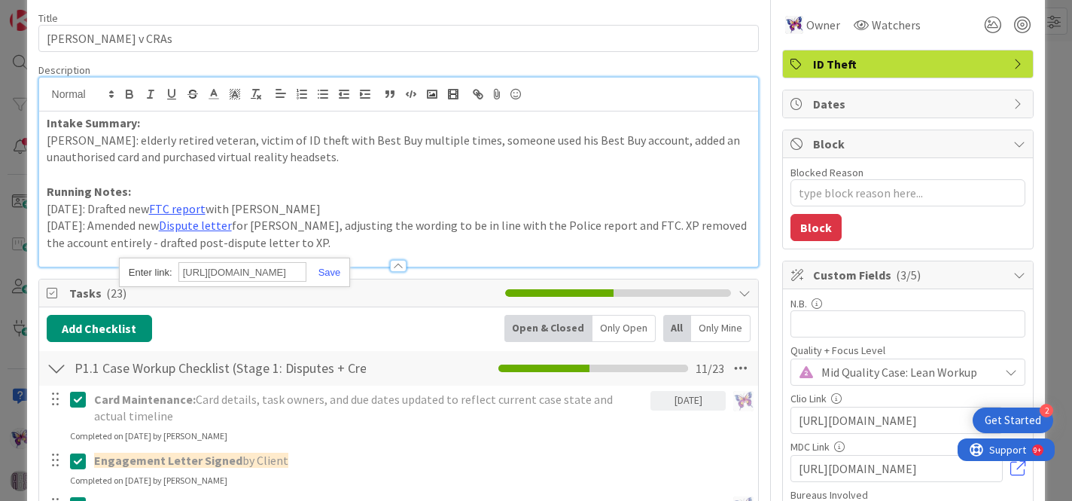
type input "[URL][DOMAIN_NAME]"
click at [332, 265] on div "[URL][DOMAIN_NAME]" at bounding box center [234, 272] width 231 height 29
click at [331, 274] on link at bounding box center [323, 272] width 35 height 11
click at [358, 236] on p "[DATE]: Amended new Dispute letter for [PERSON_NAME], adjusting the wording to …" at bounding box center [399, 234] width 705 height 34
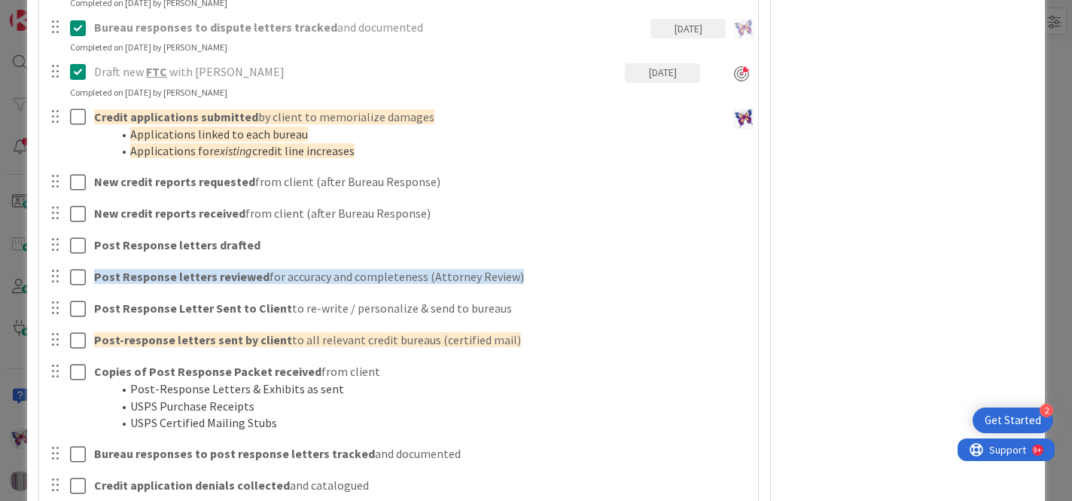
scroll to position [942, 0]
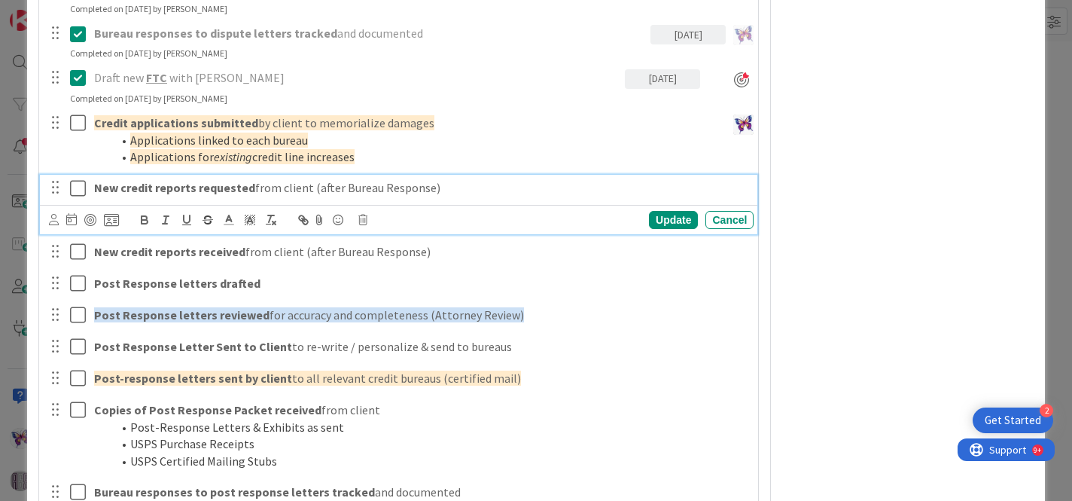
click at [76, 191] on icon at bounding box center [81, 188] width 23 height 18
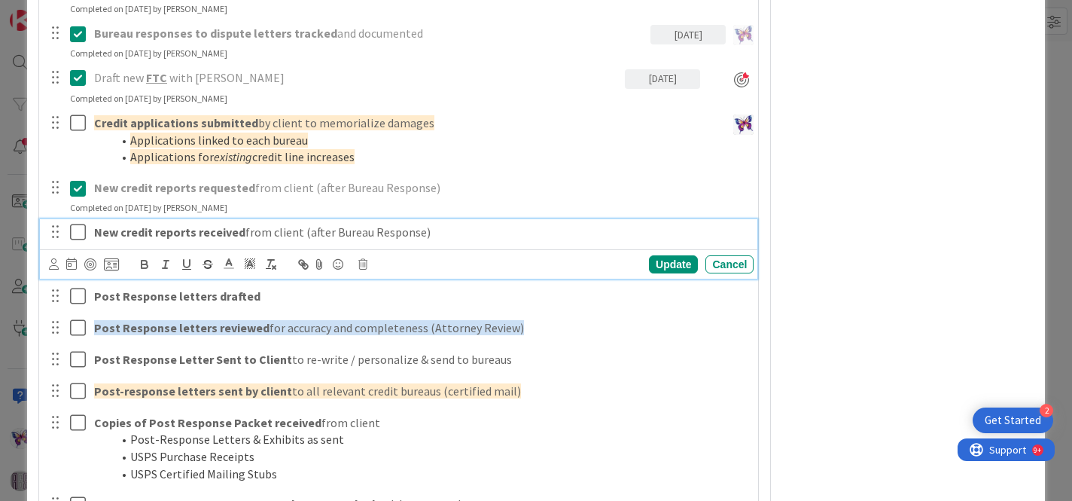
click at [76, 238] on icon at bounding box center [81, 232] width 23 height 18
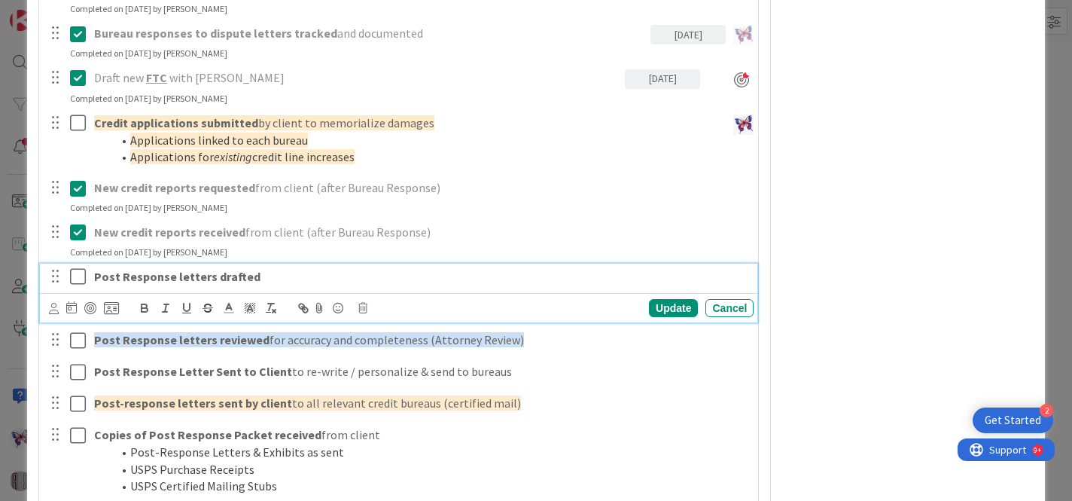
click at [79, 276] on icon at bounding box center [81, 276] width 23 height 18
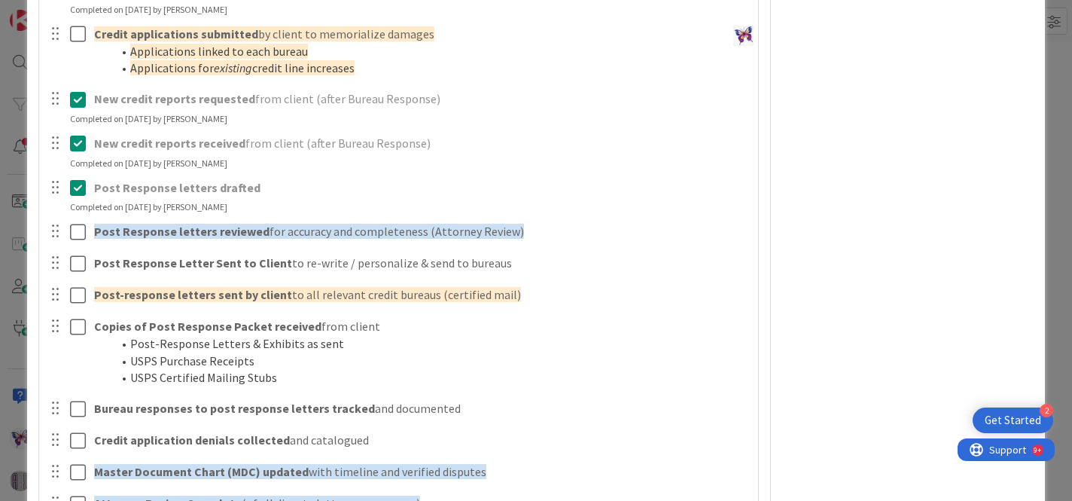
scroll to position [1039, 0]
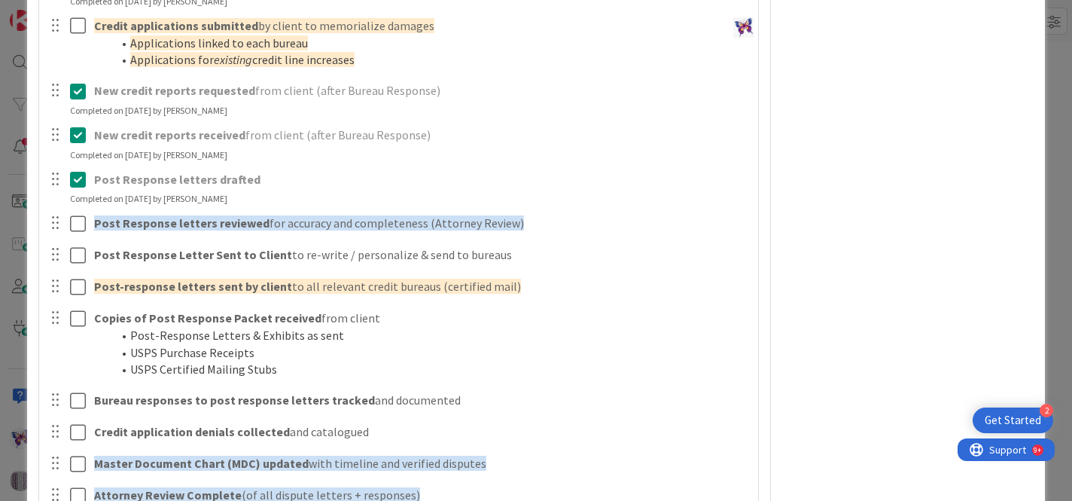
click at [81, 180] on icon at bounding box center [81, 179] width 23 height 18
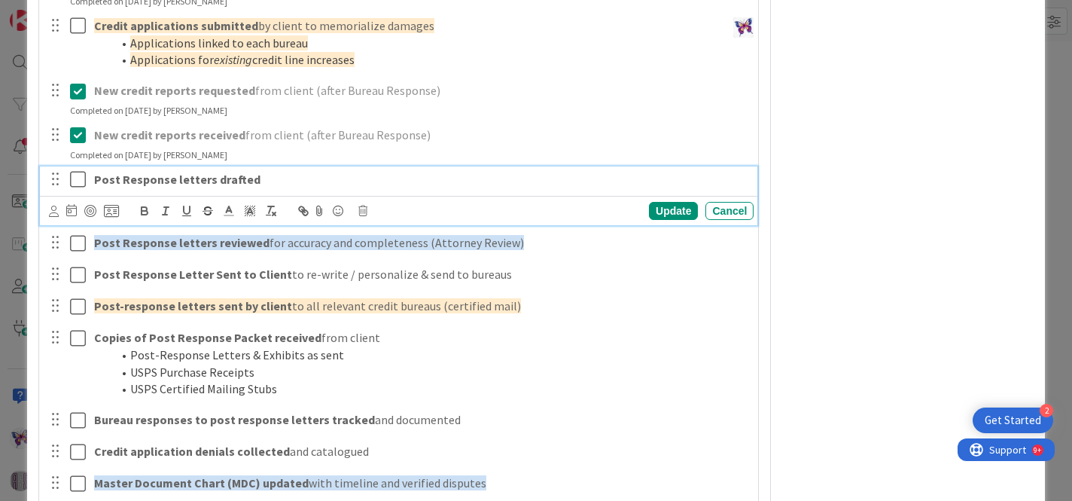
click at [81, 180] on icon at bounding box center [81, 179] width 23 height 18
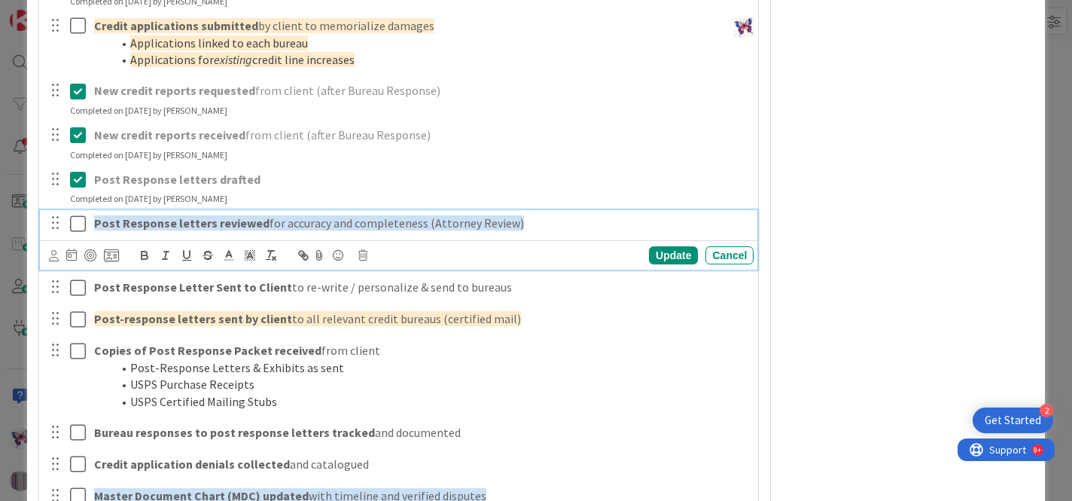
click at [83, 224] on icon at bounding box center [81, 224] width 23 height 18
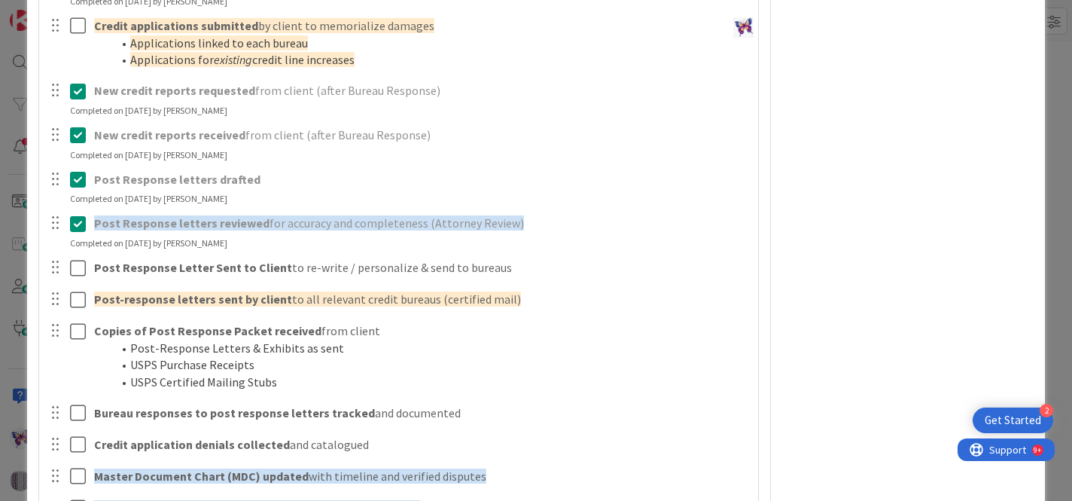
click at [76, 218] on icon at bounding box center [81, 224] width 23 height 18
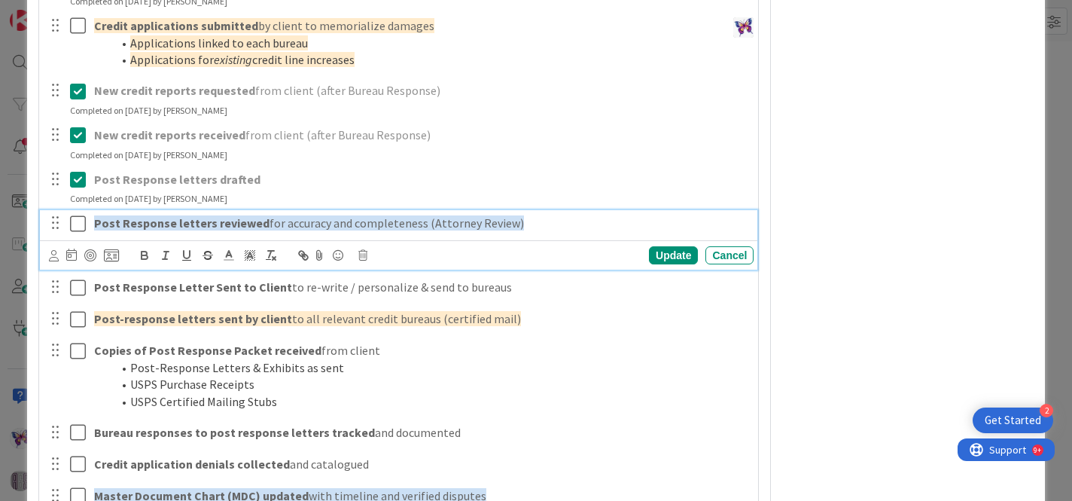
click at [532, 226] on p "Post Response letters reviewed for accuracy and completeness (Attorney Review)" at bounding box center [421, 223] width 654 height 17
click at [423, 223] on span "for accuracy and completeness (Attorney Review)" at bounding box center [397, 222] width 255 height 15
click at [529, 225] on p "Post Response letters reviewed for accuracy and completeness (Attorney Review)" at bounding box center [421, 223] width 654 height 17
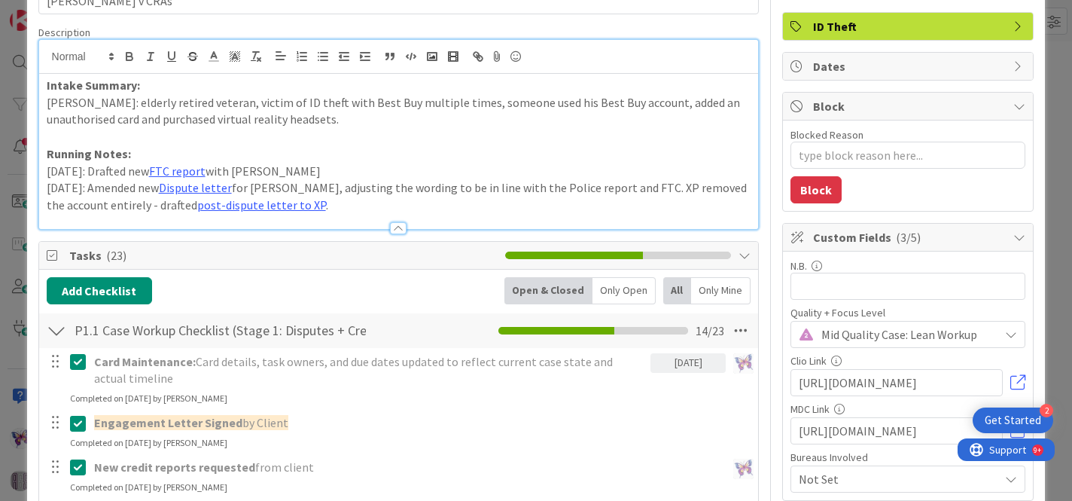
scroll to position [90, 0]
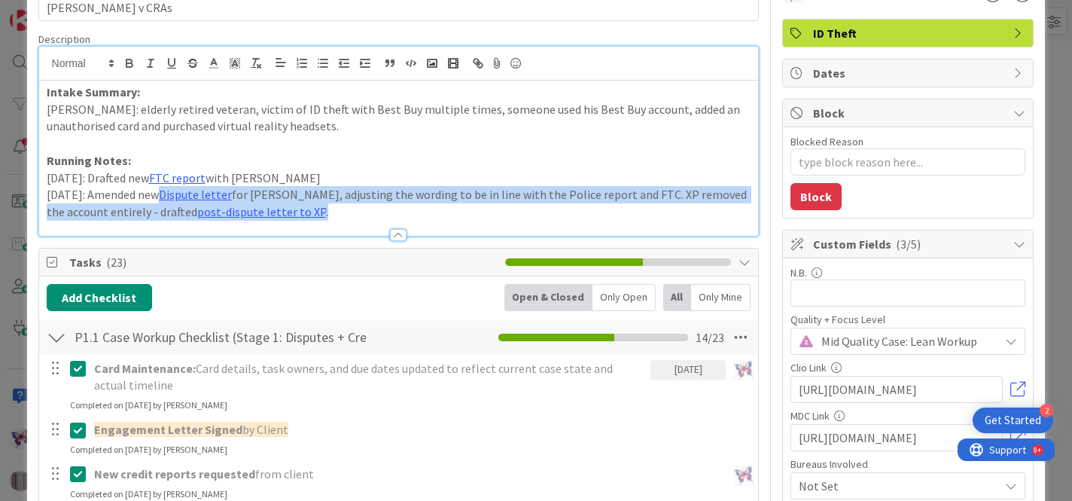
drag, startPoint x: 309, startPoint y: 210, endPoint x: 154, endPoint y: 198, distance: 155.6
click at [154, 198] on p "[DATE]: Amended new Dispute letter for [PERSON_NAME], adjusting the wording to …" at bounding box center [399, 203] width 705 height 34
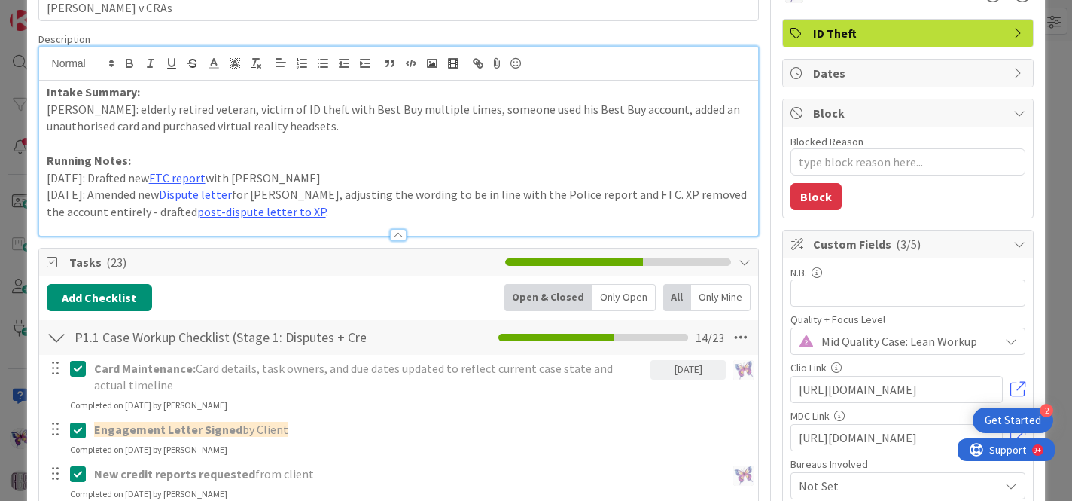
click at [136, 194] on p "[DATE]: Amended new Dispute letter for [PERSON_NAME], adjusting the wording to …" at bounding box center [399, 203] width 705 height 34
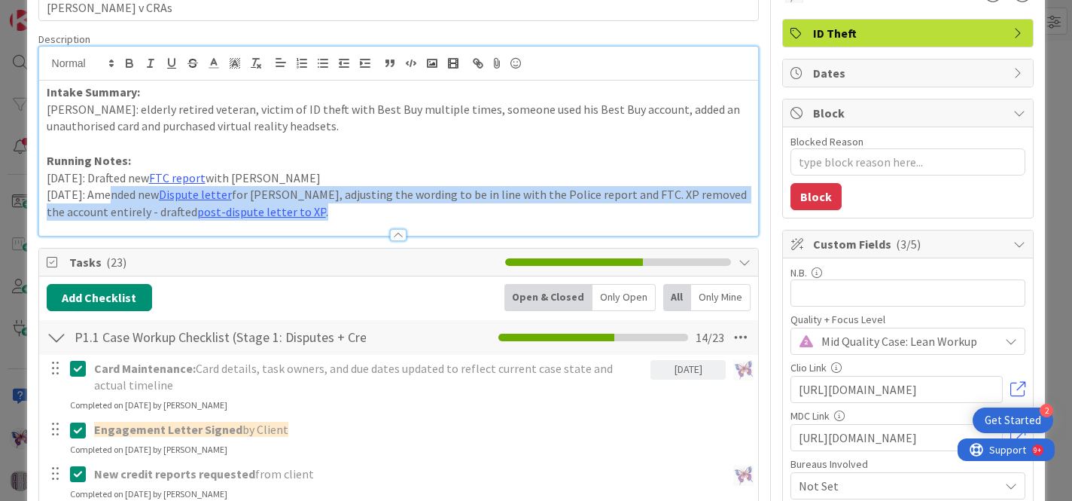
drag, startPoint x: 101, startPoint y: 193, endPoint x: 308, endPoint y: 215, distance: 208.3
click at [308, 216] on p "[DATE]: Amended new Dispute letter for [PERSON_NAME], adjusting the wording to …" at bounding box center [399, 203] width 705 height 34
copy p "Amended new Dispute letter for [PERSON_NAME], adjusting the wording to be in li…"
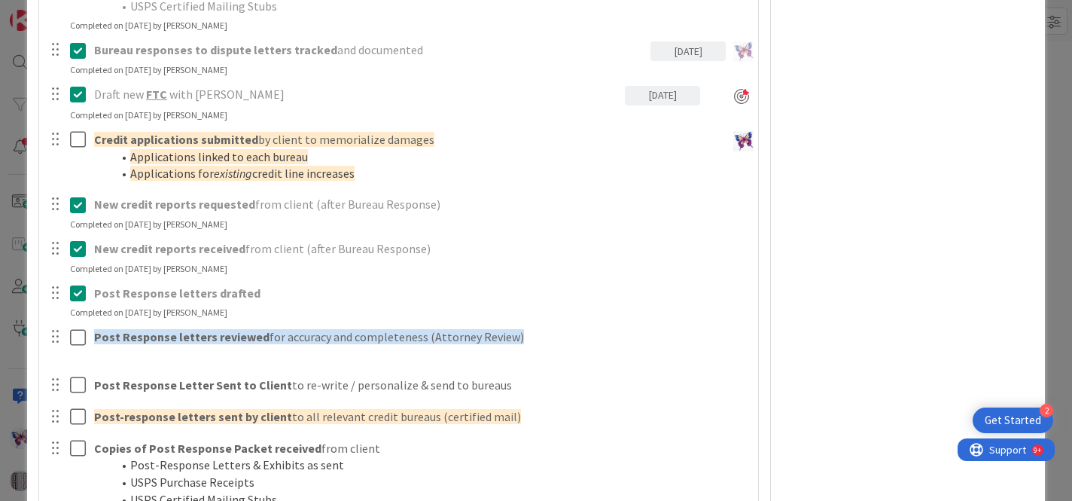
scroll to position [953, 0]
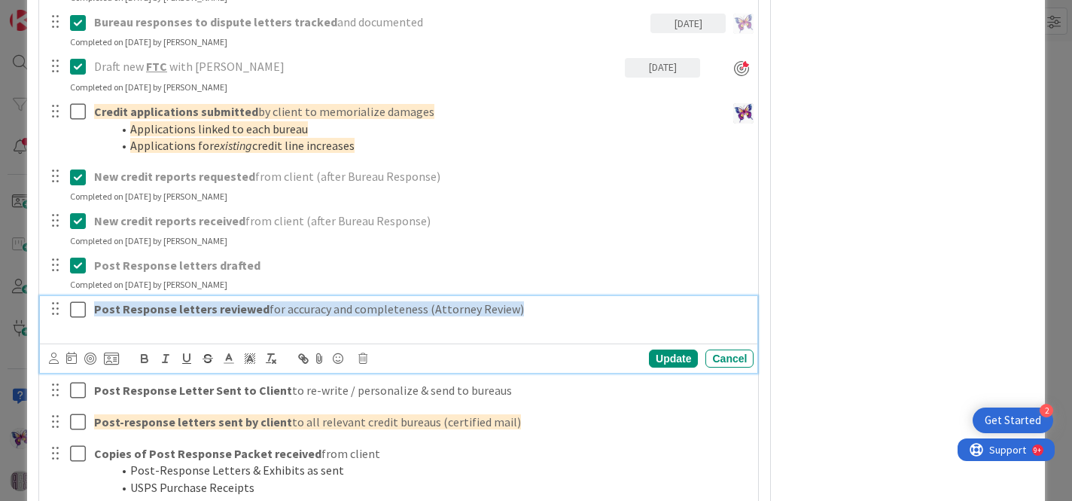
click at [332, 309] on span "for accuracy and completeness (Attorney Review)" at bounding box center [397, 308] width 255 height 15
click at [319, 334] on p at bounding box center [421, 326] width 654 height 17
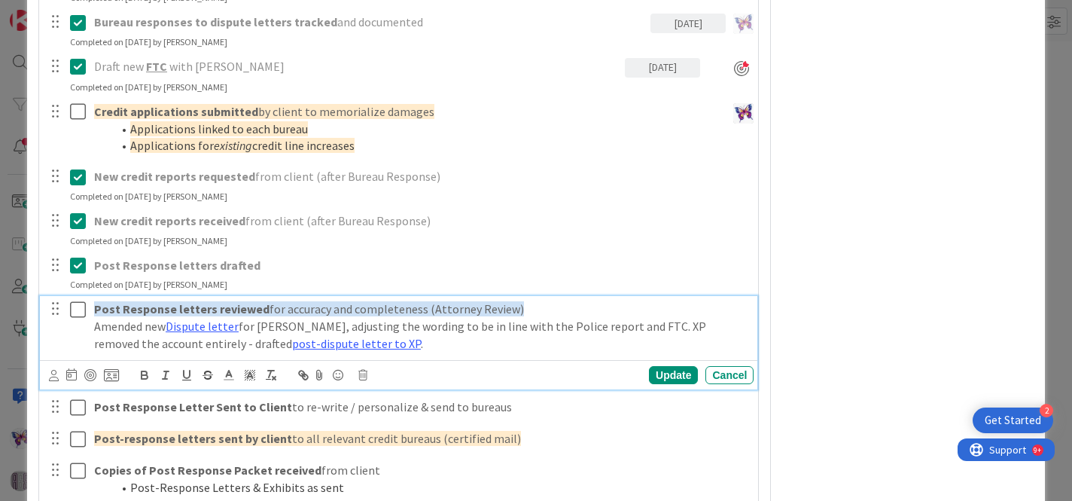
click at [340, 341] on p "Amended new Dispute letter for [PERSON_NAME], adjusting the wording to be in li…" at bounding box center [421, 335] width 654 height 34
click at [108, 374] on icon at bounding box center [111, 375] width 15 height 14
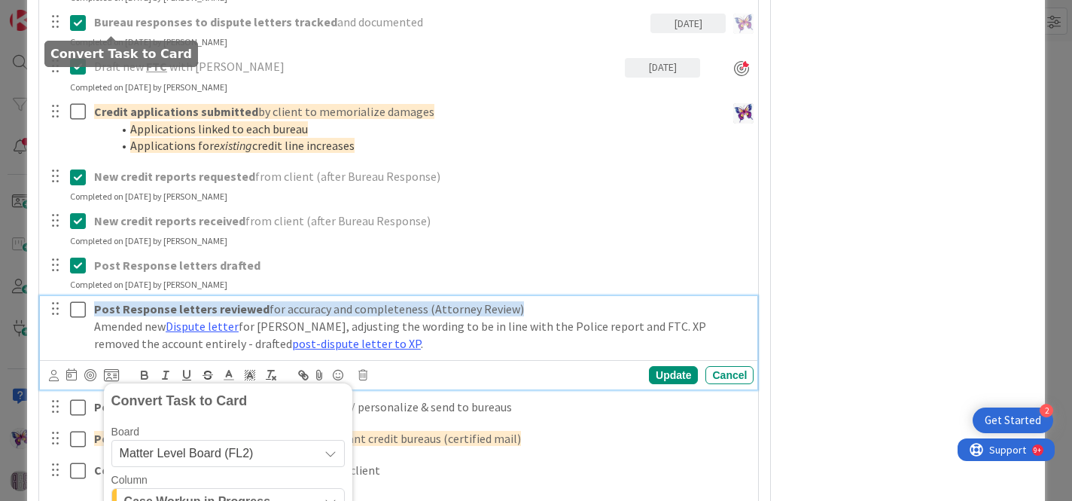
scroll to position [1299, 0]
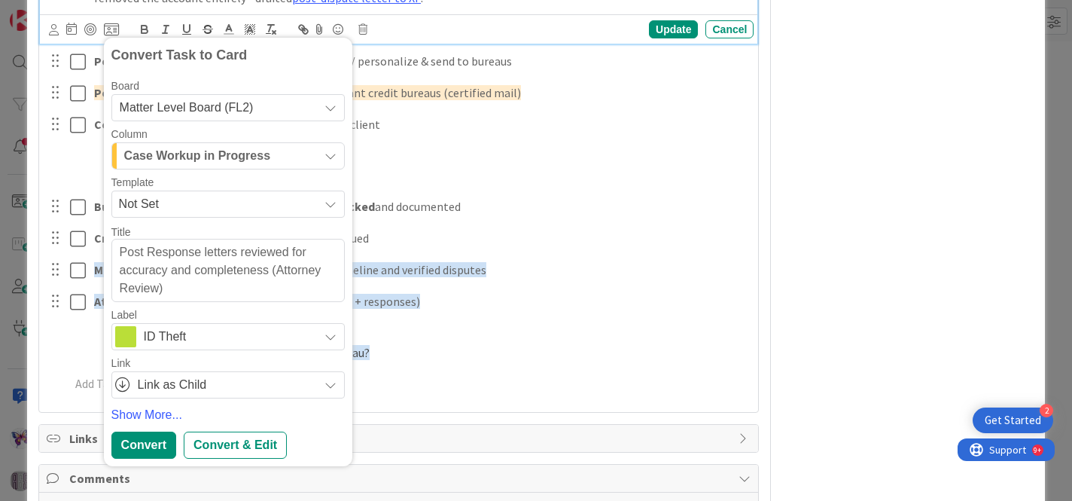
click at [325, 108] on icon at bounding box center [331, 108] width 12 height 12
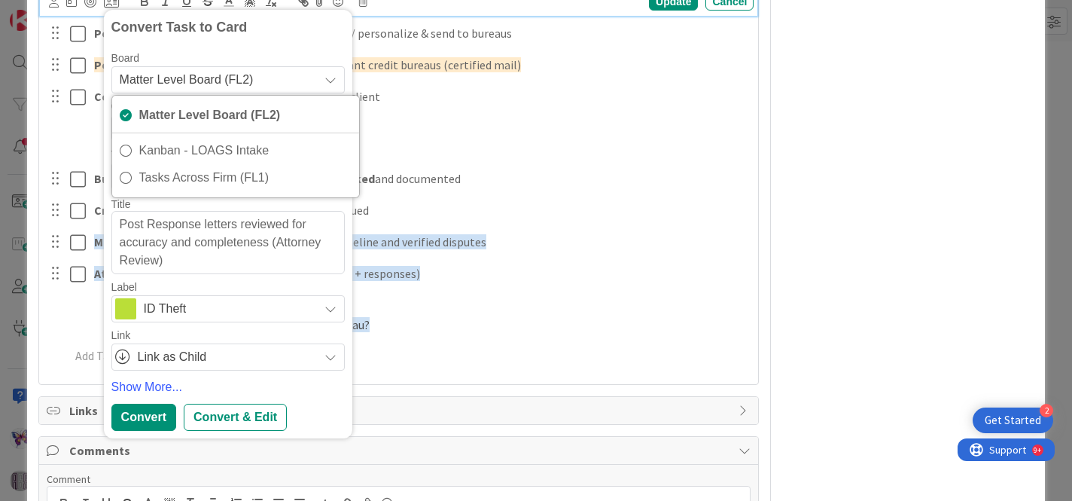
scroll to position [1301, 0]
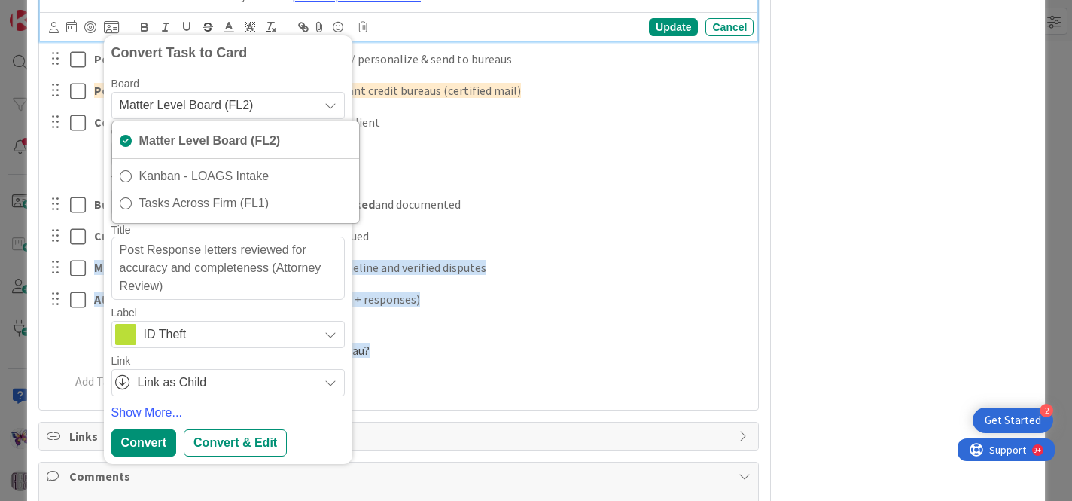
click at [322, 111] on div "Matter Level Board (FL2)" at bounding box center [227, 105] width 233 height 27
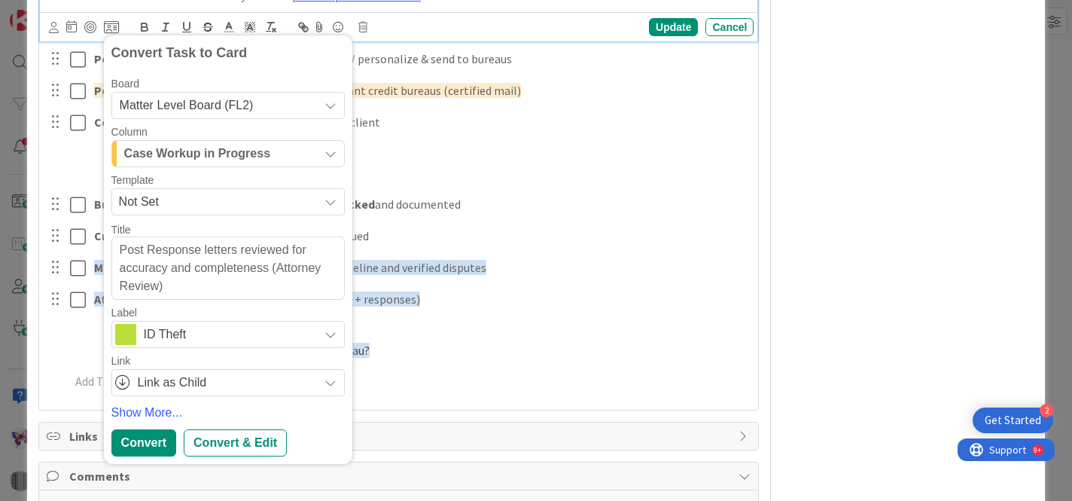
click at [326, 114] on div "Matter Level Board (FL2)" at bounding box center [227, 105] width 233 height 27
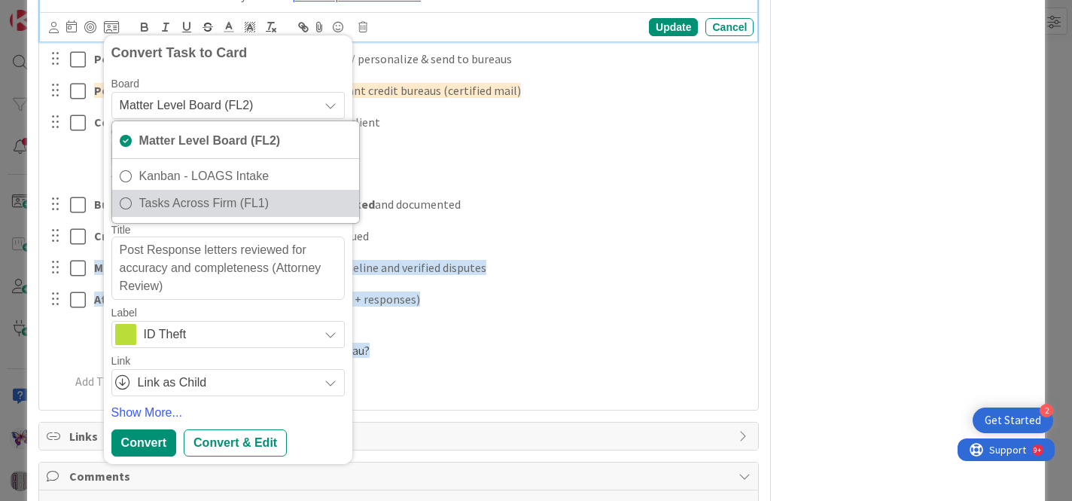
click at [254, 196] on span "Tasks Across Firm (FL1)" at bounding box center [245, 203] width 212 height 23
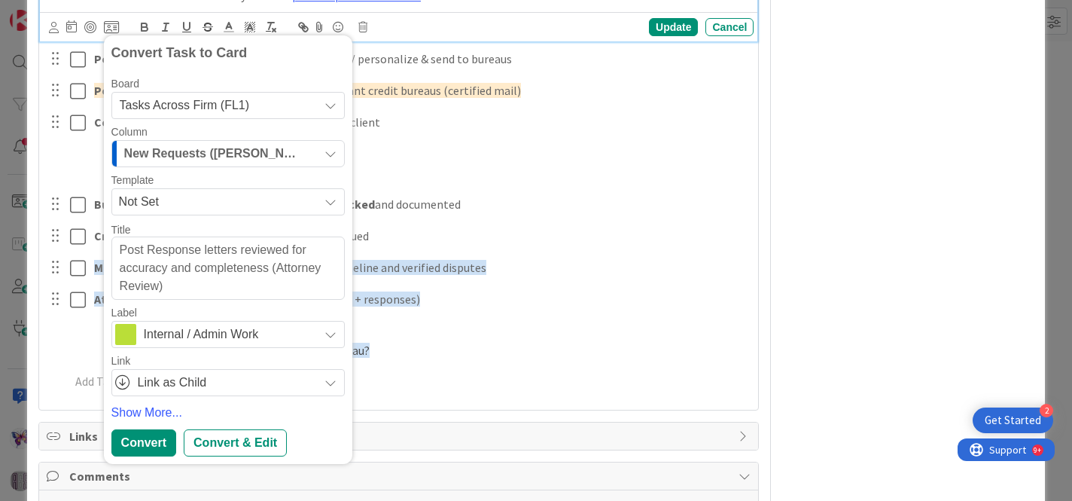
click at [241, 250] on textarea "Post Response letters reviewed for accuracy and completeness (Attorney Review)" at bounding box center [227, 267] width 233 height 63
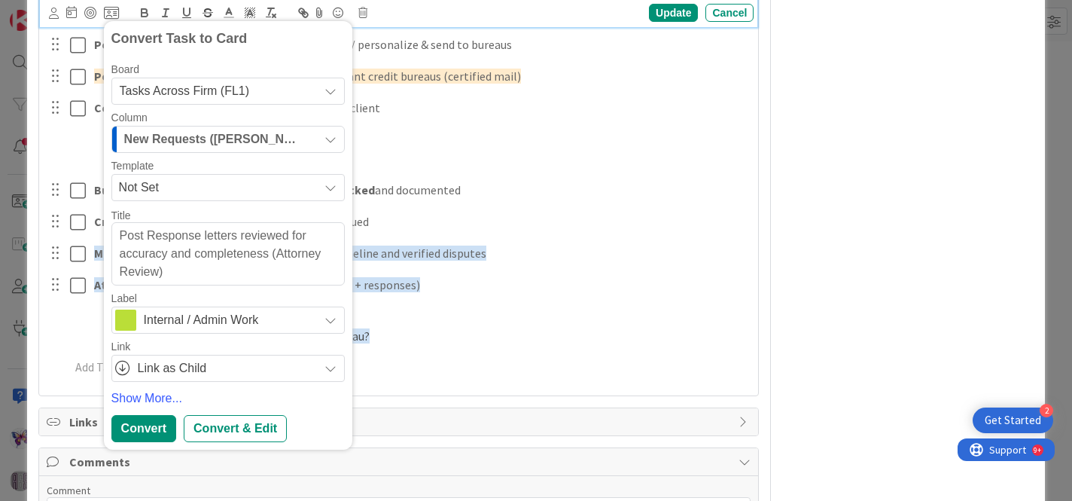
click at [247, 313] on span "Internal / Admin Work" at bounding box center [227, 319] width 167 height 21
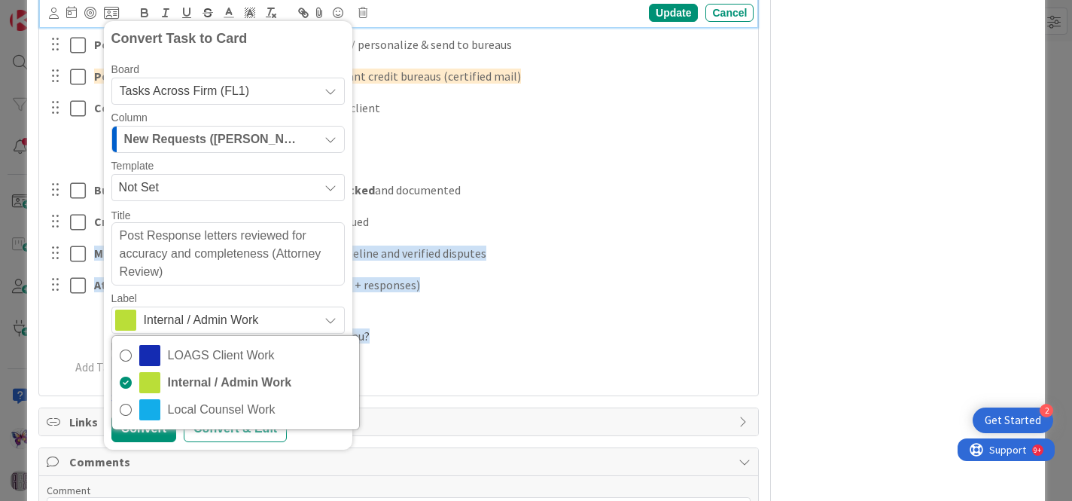
click at [272, 299] on div "Label" at bounding box center [227, 298] width 233 height 11
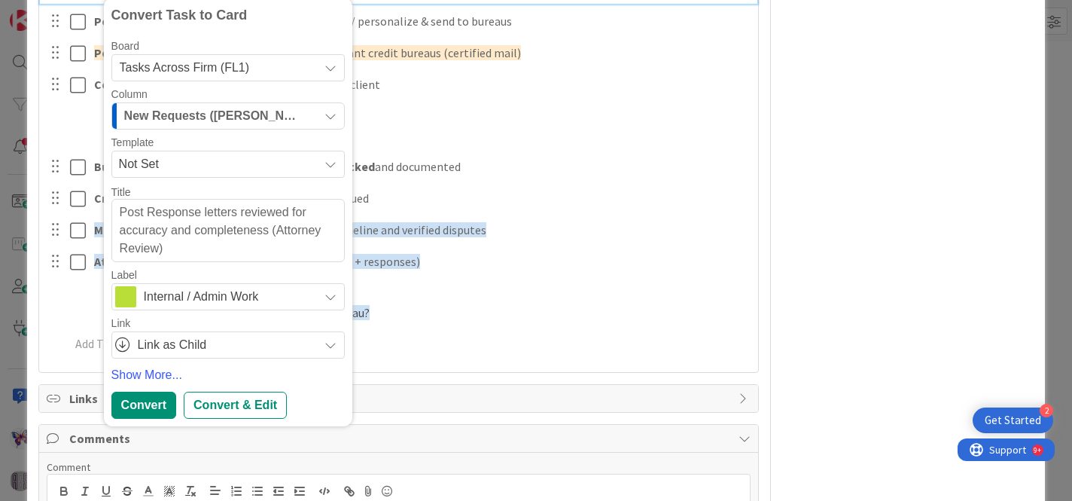
scroll to position [1332, 0]
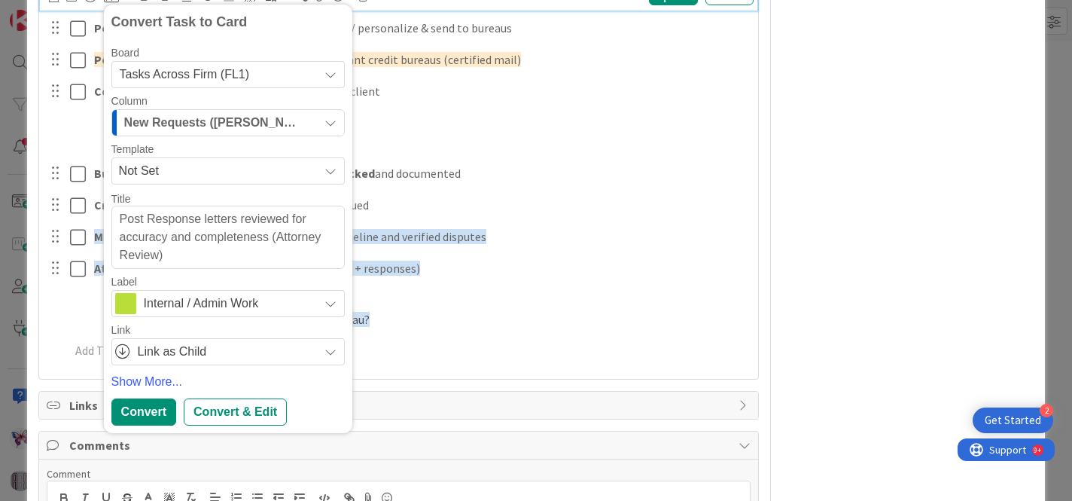
click at [122, 221] on textarea "Post Response letters reviewed for accuracy and completeness (Attorney Review)" at bounding box center [227, 237] width 233 height 63
type textarea "x"
type textarea "HPost Response letters reviewed for accuracy and completeness (Attorney Review)"
type textarea "x"
type textarea "HiPost Response letters reviewed for accuracy and completeness (Attorney Review)"
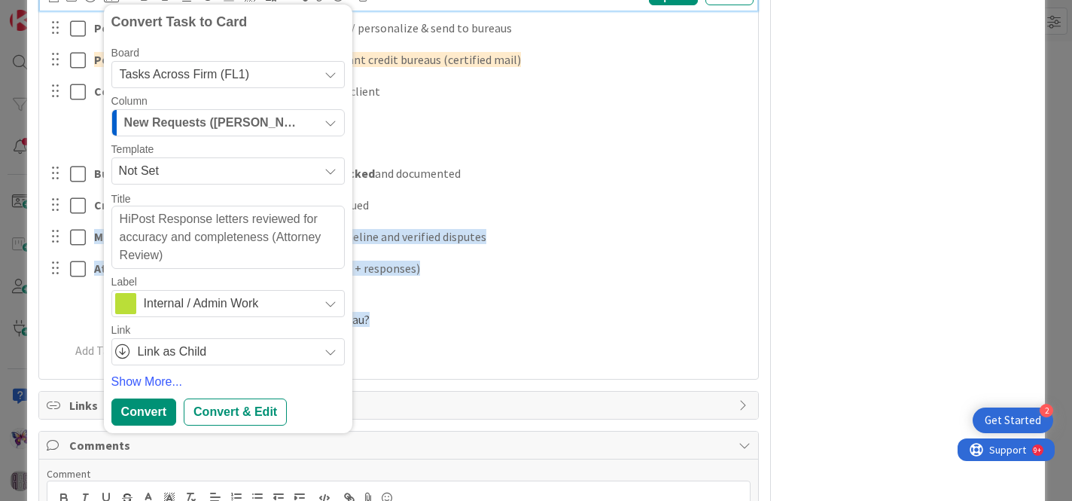
type textarea "x"
type textarea "Hi APost Response letters reviewed for accuracy and completeness (Attorney Revi…"
type textarea "x"
type textarea "Hi AdPost Response letters reviewed for accuracy and completeness (Attorney Rev…"
type textarea "x"
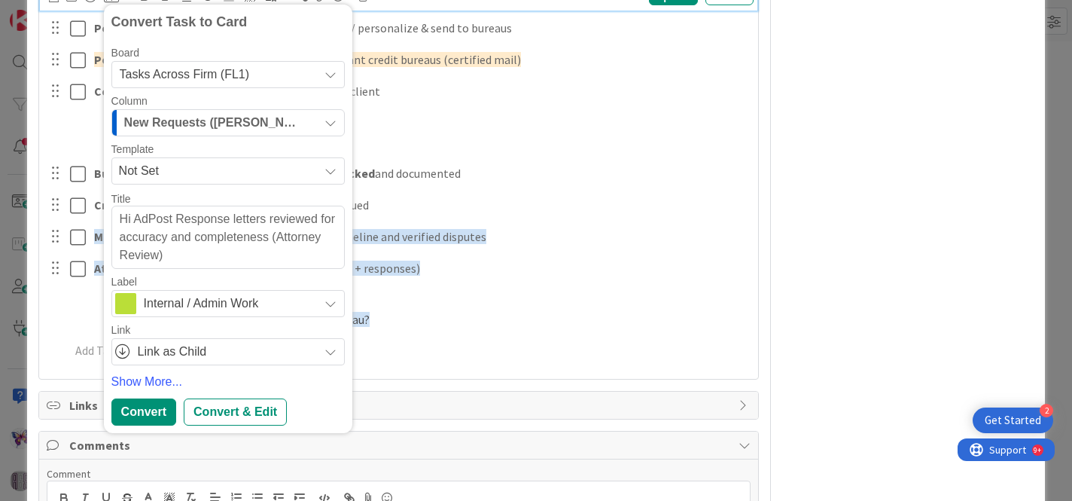
type textarea "Hi AdaPost Response letters reviewed for accuracy and completeness (Attorney Re…"
type textarea "x"
type textarea "Hi AdamPost Response letters reviewed for accuracy and completeness (Attorney R…"
type textarea "x"
type textarea "Hi [PERSON_NAME] pPost Response letters reviewed for accuracy and completeness …"
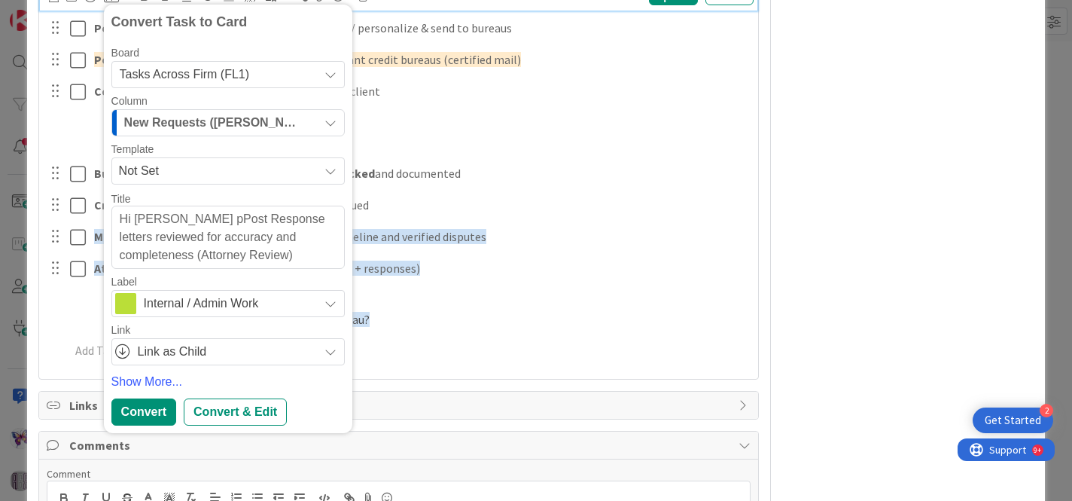
type textarea "x"
type textarea "Hi [PERSON_NAME] plPost Response letters reviewed for accuracy and completeness…"
type textarea "x"
type textarea "Hi [PERSON_NAME] plePost Response letters reviewed for accuracy and completenes…"
type textarea "x"
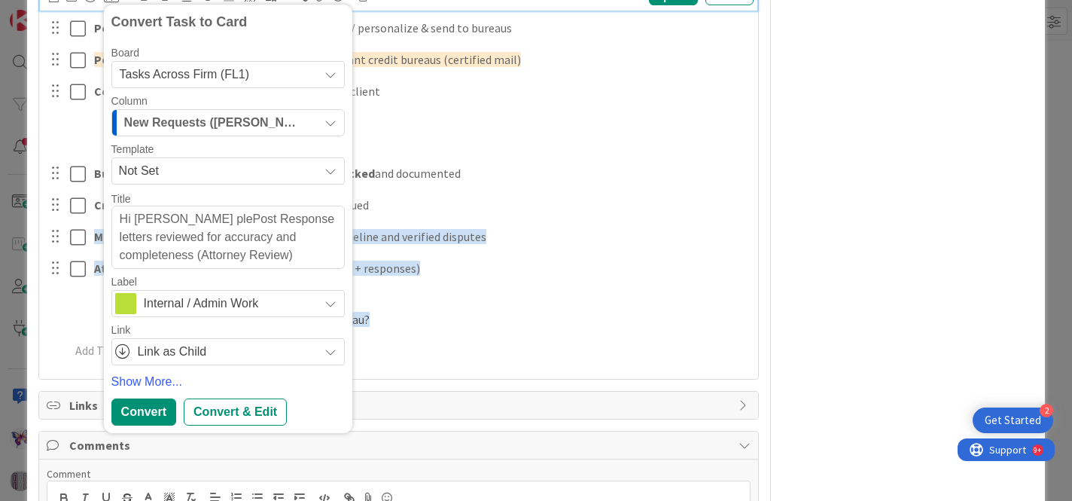
type textarea "Hi [PERSON_NAME] pleaPost Response letters reviewed for accuracy and completene…"
type textarea "x"
type textarea "Hi [PERSON_NAME] pleasPost Response letters reviewed for accuracy and completen…"
type textarea "x"
type textarea "Hi [PERSON_NAME] pleasePost Response letters reviewed for accuracy and complete…"
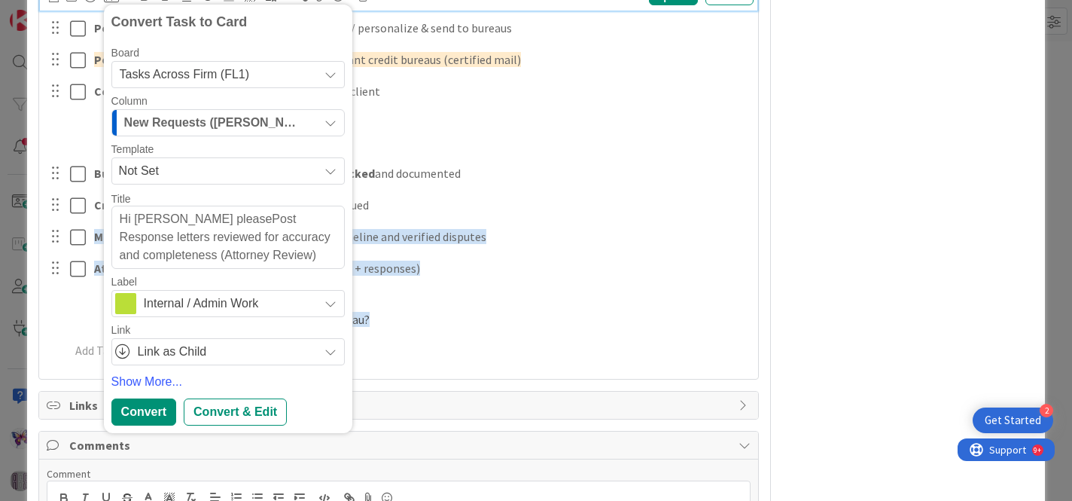
type textarea "x"
type textarea "Hi [PERSON_NAME] please Post Response letters reviewed for accuracy and complet…"
type textarea "x"
type textarea "Hi [PERSON_NAME] please apPost Response letters reviewed for accuracy and compl…"
type textarea "x"
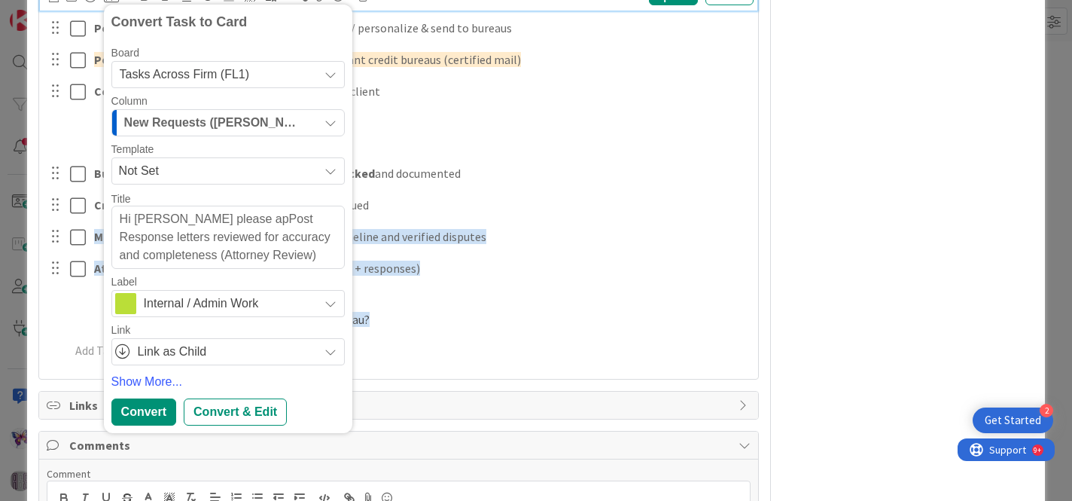
type textarea "Hi [PERSON_NAME] please appPost Response letters reviewed for accuracy and comp…"
type textarea "x"
type textarea "Hi [PERSON_NAME] please apprPost Response letters reviewed for accuracy and com…"
type textarea "x"
type textarea "Hi [PERSON_NAME] please approvPost Response letters reviewed for accuracy and c…"
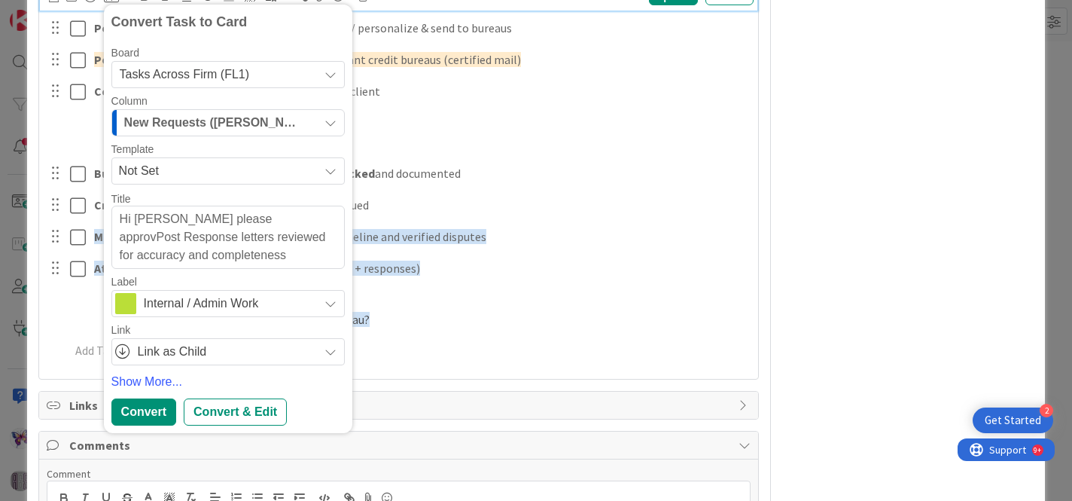
type textarea "x"
type textarea "Hi [PERSON_NAME] please approvePost Response letters reviewed for accuracy and …"
type textarea "x"
type textarea "Hi [PERSON_NAME] please approve:Post Response letters reviewed for accuracy and…"
type textarea "x"
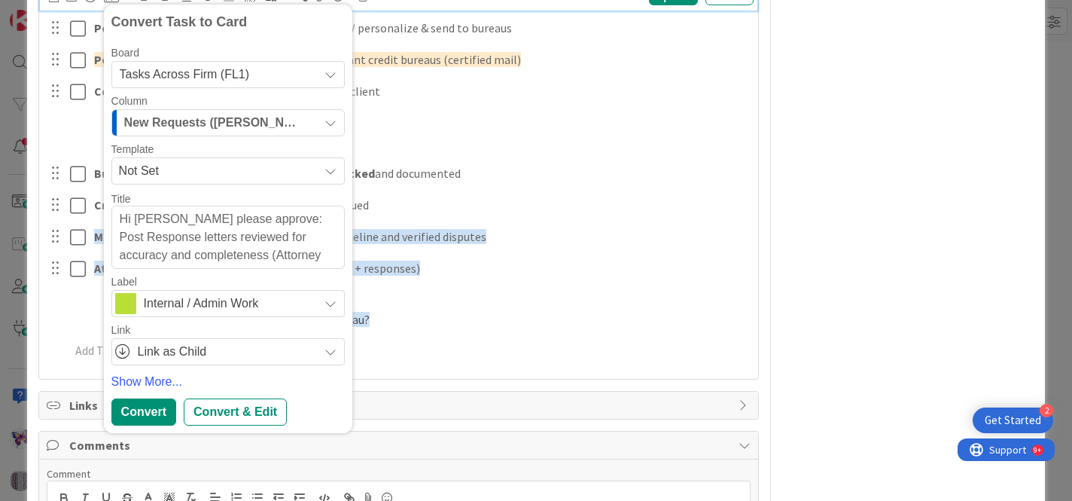
click at [166, 222] on textarea "Hi [PERSON_NAME] please approve: Post Response letters reviewed for accuracy an…" at bounding box center [227, 237] width 233 height 63
type textarea "Hi [PERSON_NAME], please approve: Post Response letters reviewed for accuracy a…"
type textarea "x"
click at [209, 244] on textarea "Hi [PERSON_NAME], please approve: Post Response letters reviewed for accuracy a…" at bounding box center [227, 237] width 233 height 63
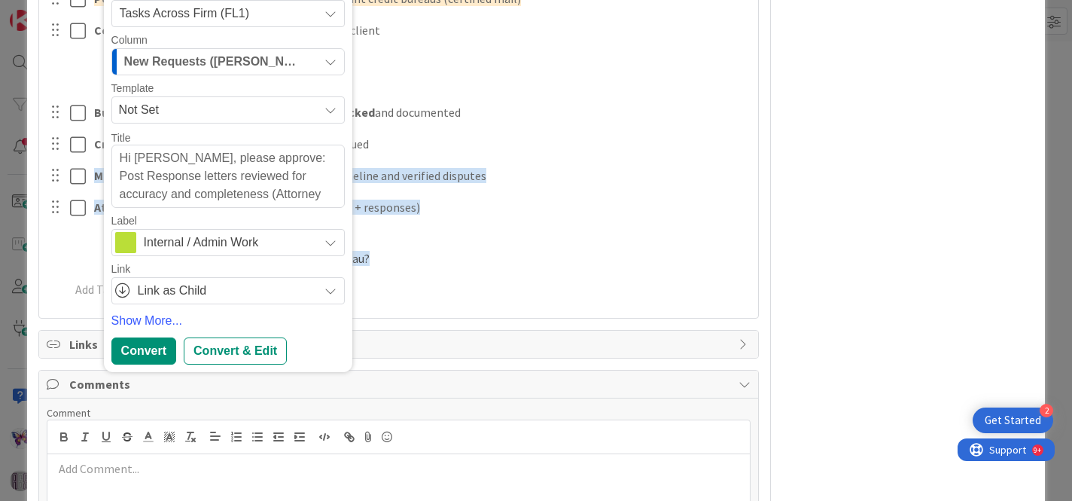
scroll to position [1394, 0]
type textarea "Hi [PERSON_NAME], please approve: Post Response letters reviewed for accuracy a…"
click at [225, 354] on div "Convert & Edit" at bounding box center [235, 350] width 103 height 27
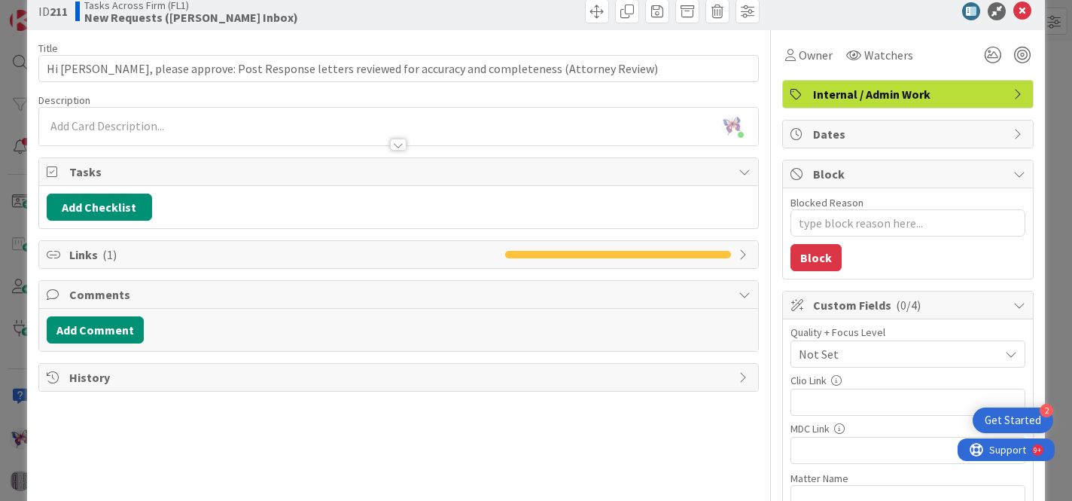
scroll to position [27, 0]
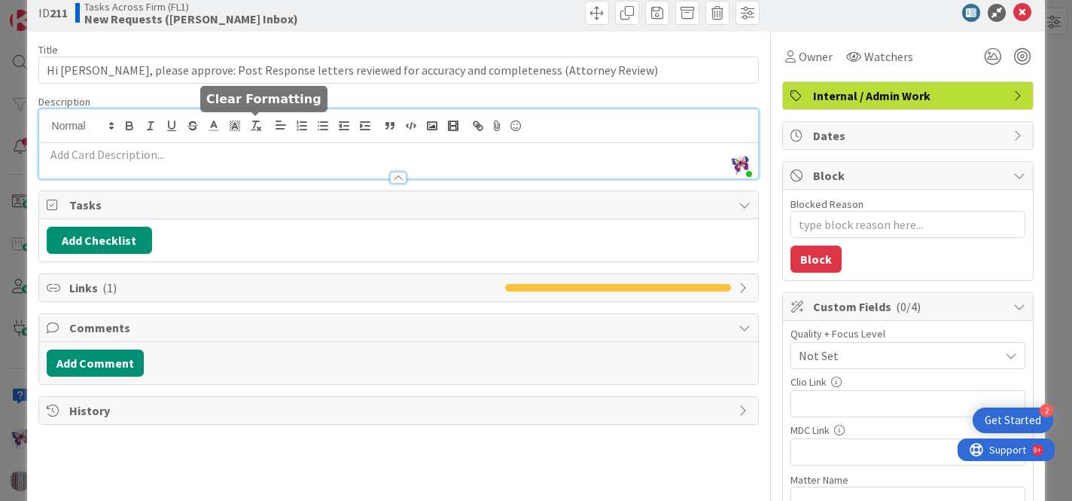
click at [254, 120] on div "[PERSON_NAME] just joined" at bounding box center [399, 143] width 720 height 69
click at [225, 166] on div at bounding box center [399, 171] width 720 height 16
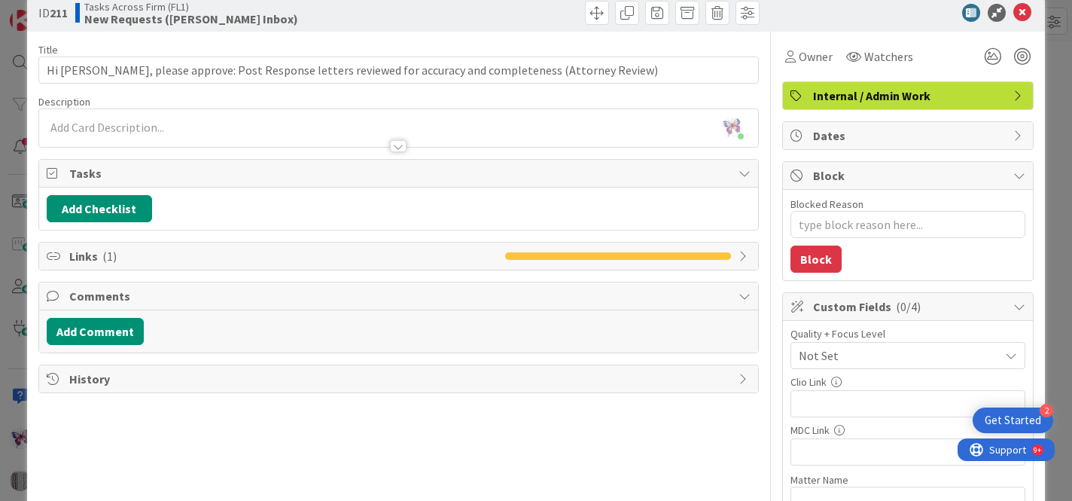
click at [218, 133] on div at bounding box center [399, 139] width 720 height 16
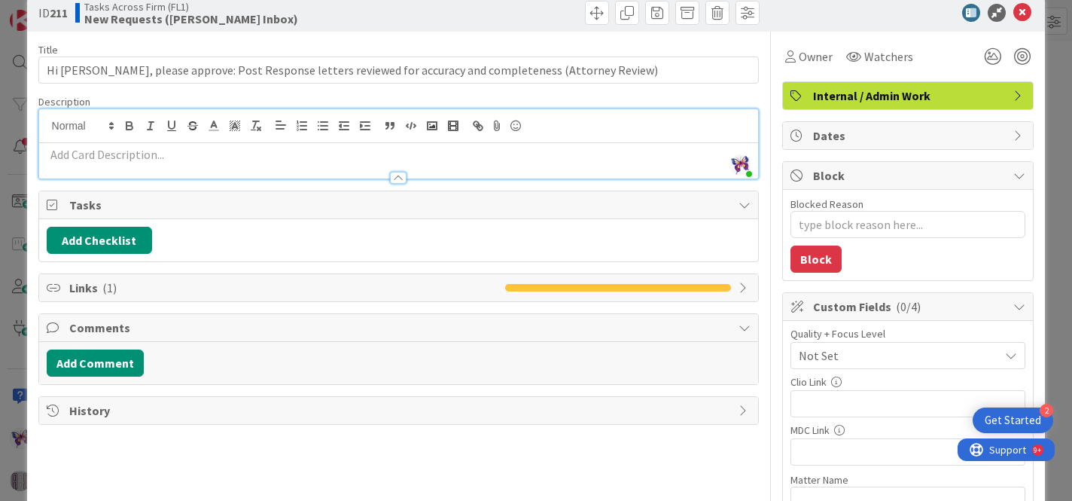
click at [184, 160] on p at bounding box center [399, 154] width 705 height 17
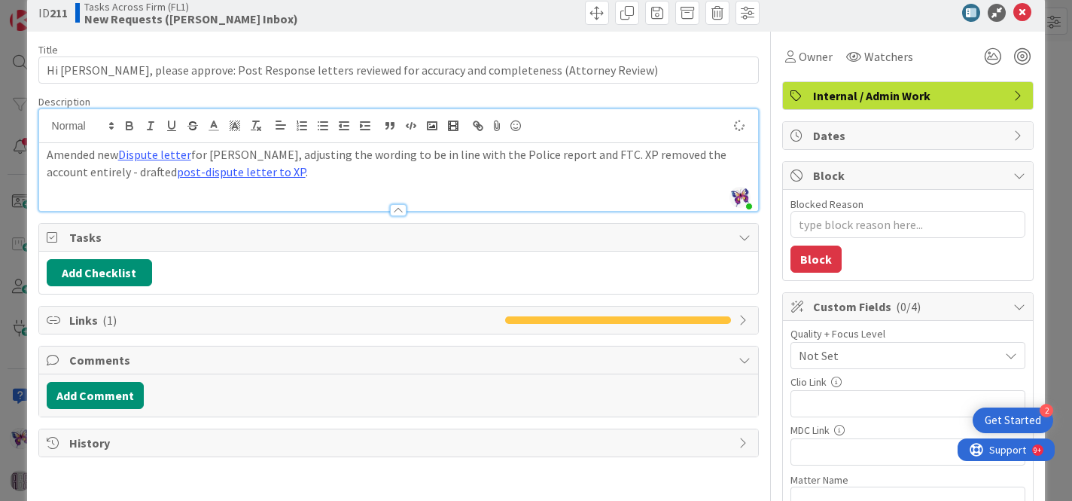
type textarea "x"
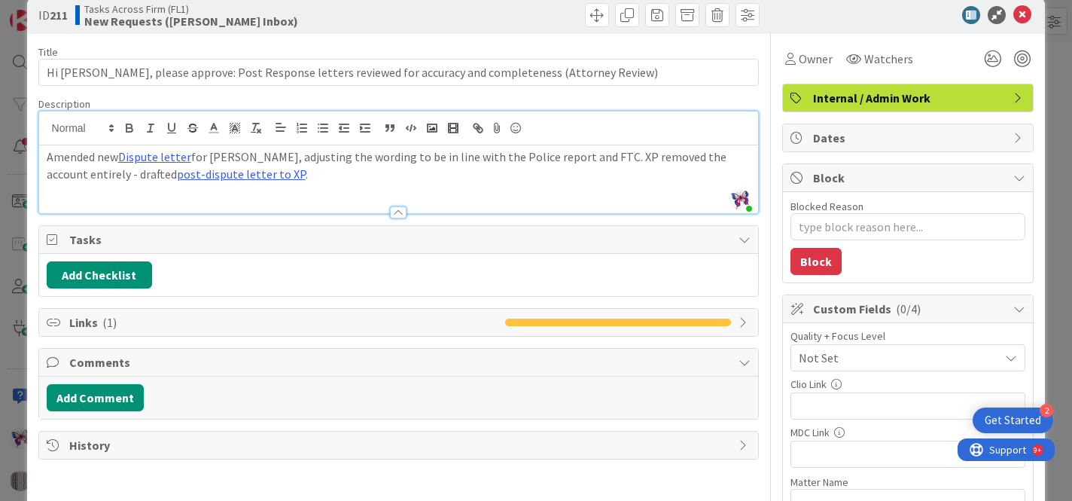
click at [48, 154] on p "Amended new Dispute letter for [PERSON_NAME], adjusting the wording to be in li…" at bounding box center [399, 165] width 705 height 34
click at [352, 171] on p "Please approve: Amended new Dispute letter for [PERSON_NAME], adjusting the wor…" at bounding box center [399, 165] width 705 height 34
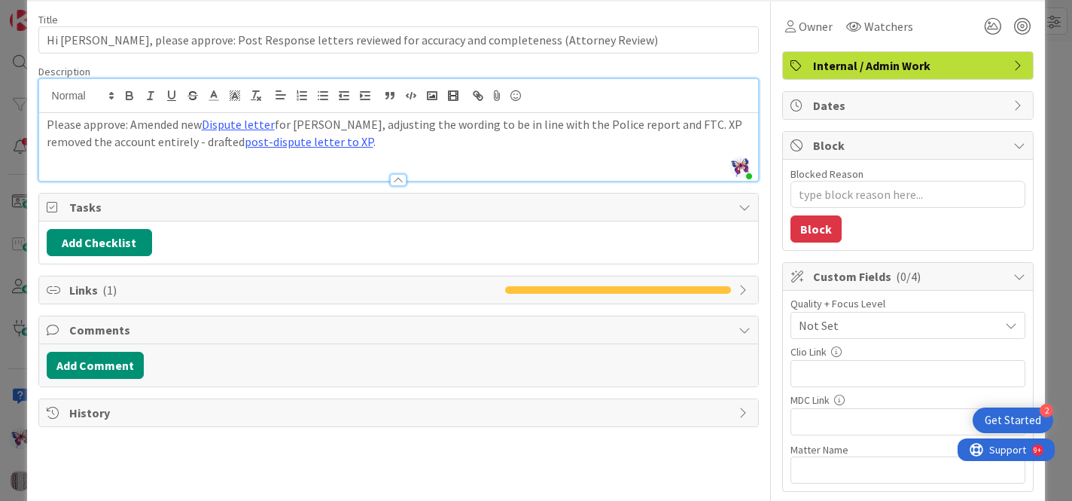
scroll to position [0, 0]
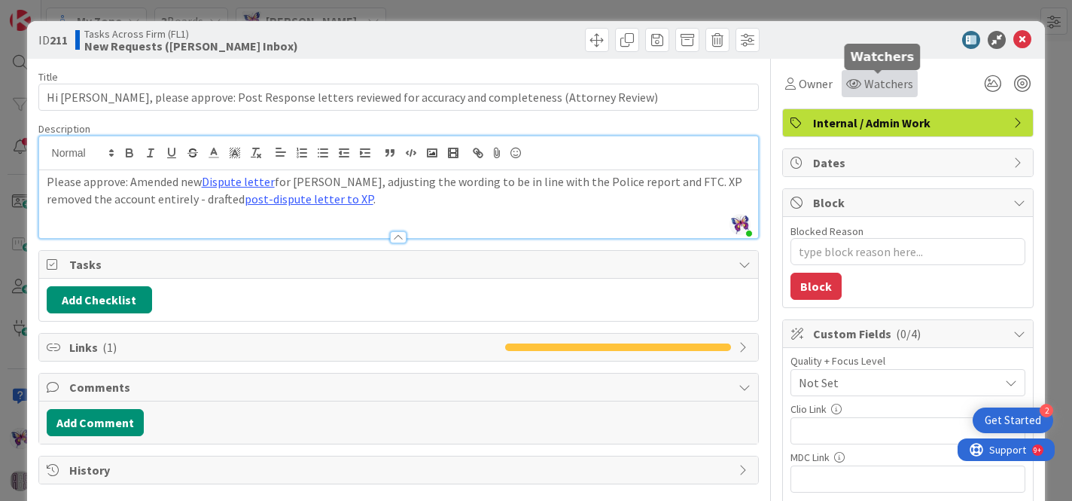
click at [890, 89] on span "Watchers" at bounding box center [888, 84] width 49 height 18
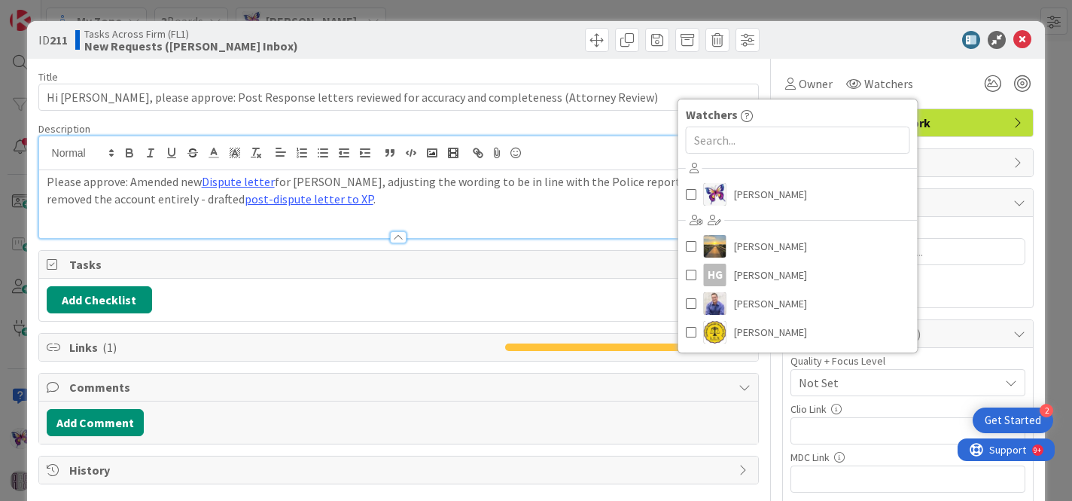
click at [776, 209] on div "[PERSON_NAME] [PERSON_NAME] [PERSON_NAME] [PERSON_NAME] [PERSON_NAME]" at bounding box center [797, 252] width 239 height 190
click at [789, 194] on span "[PERSON_NAME]" at bounding box center [770, 194] width 73 height 23
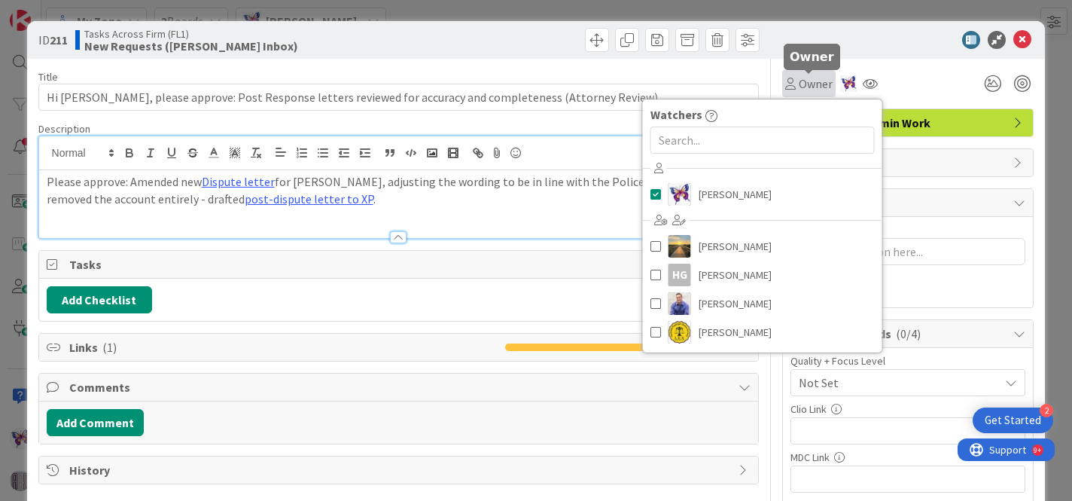
click at [821, 87] on span "Owner" at bounding box center [816, 84] width 34 height 18
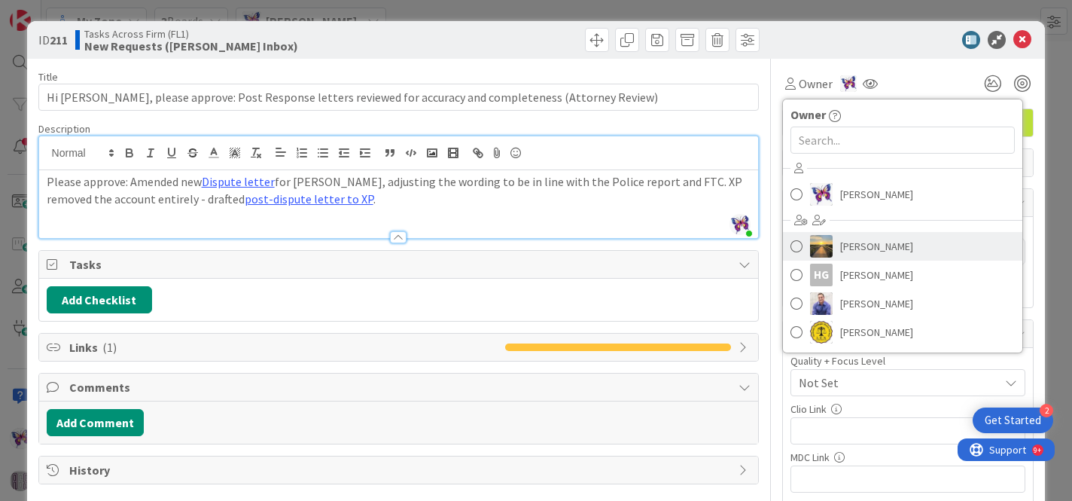
click at [848, 251] on span "[PERSON_NAME]" at bounding box center [876, 246] width 73 height 23
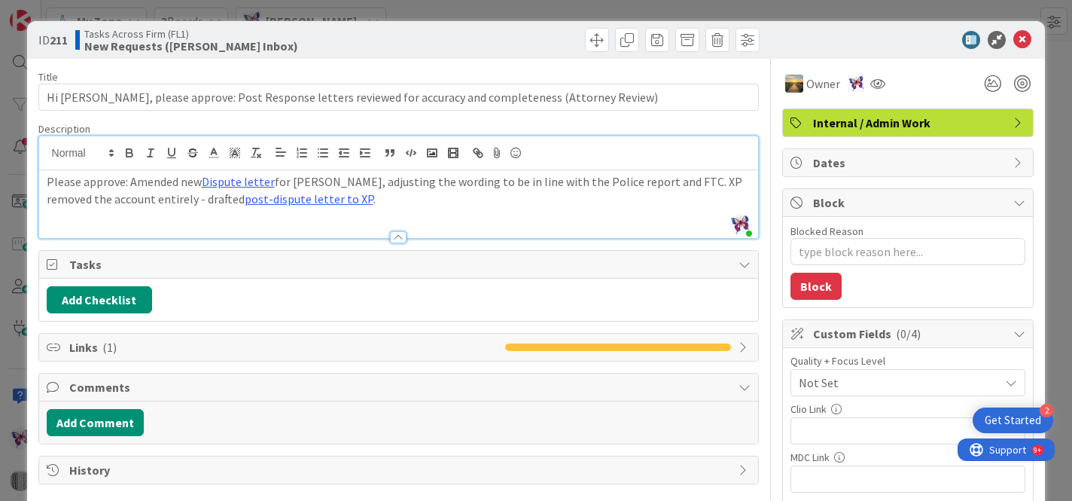
click at [1000, 116] on span "Internal / Admin Work" at bounding box center [909, 123] width 193 height 18
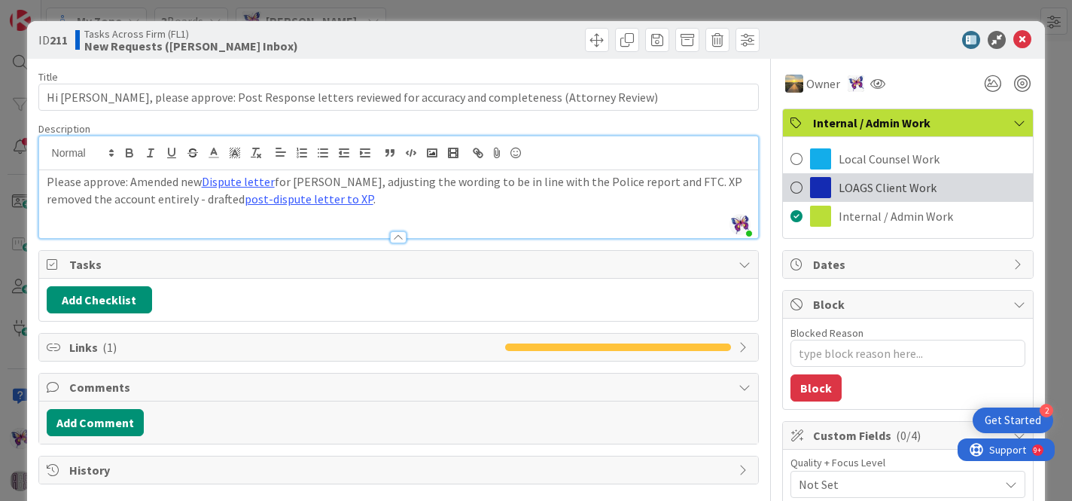
click at [916, 184] on span "LOAGS Client Work" at bounding box center [888, 187] width 98 height 18
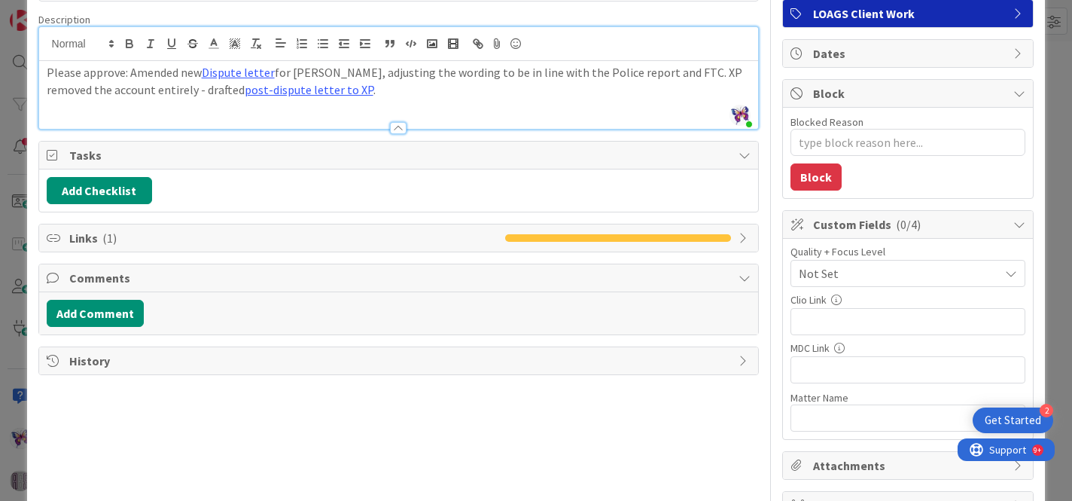
scroll to position [96, 0]
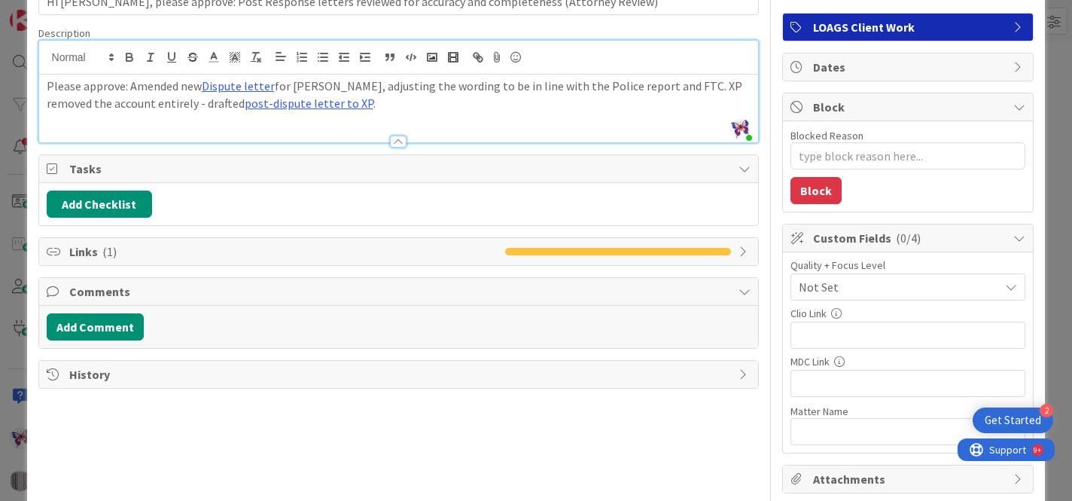
click at [468, 251] on span "Links ( 1 )" at bounding box center [283, 251] width 429 height 18
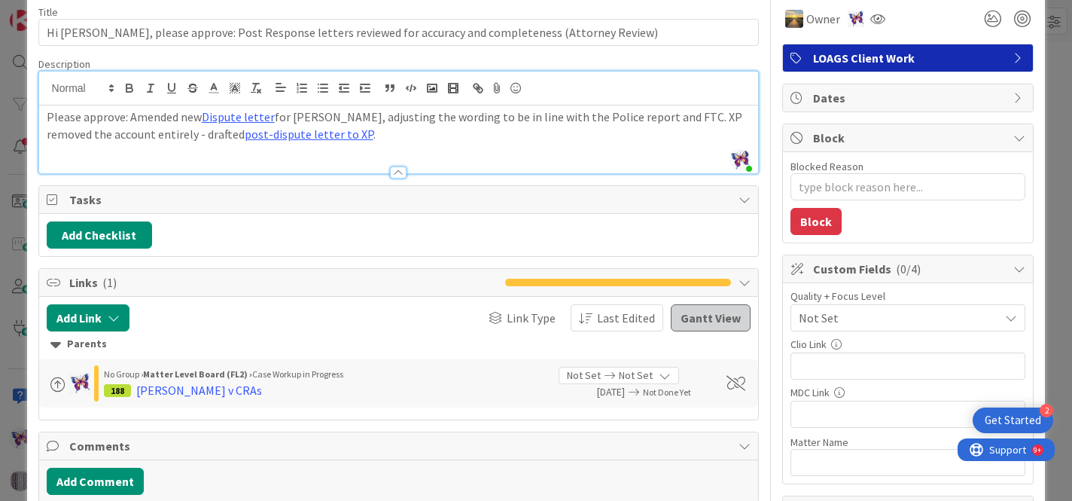
scroll to position [0, 0]
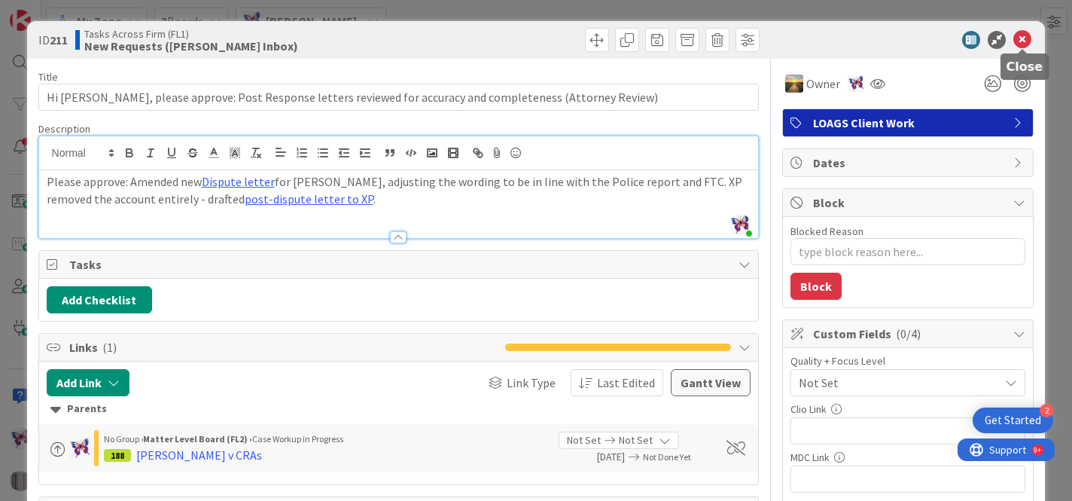
click at [1013, 44] on div at bounding box center [900, 40] width 267 height 18
click at [1022, 47] on icon at bounding box center [1023, 40] width 18 height 18
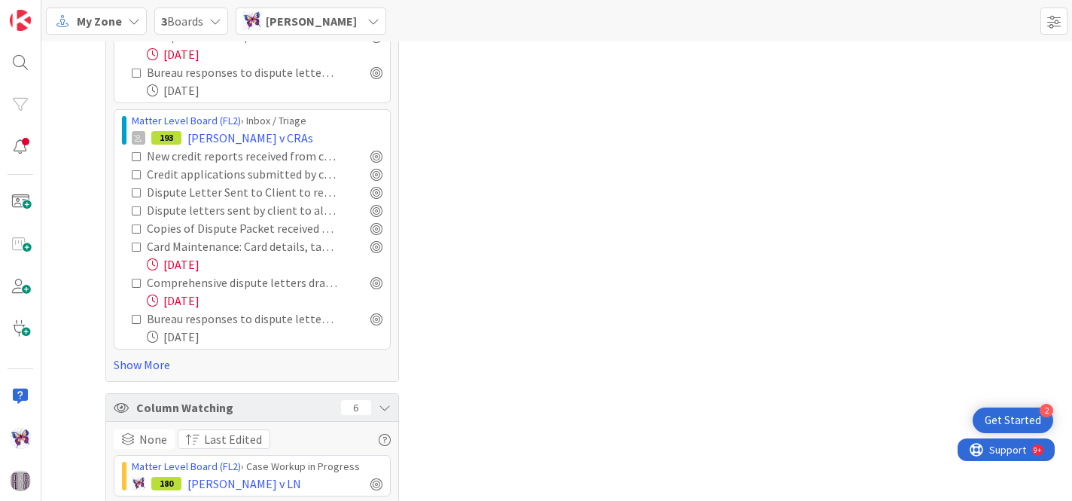
scroll to position [2096, 0]
click at [209, 122] on link "Matter Level Board (FL2)" at bounding box center [186, 122] width 109 height 14
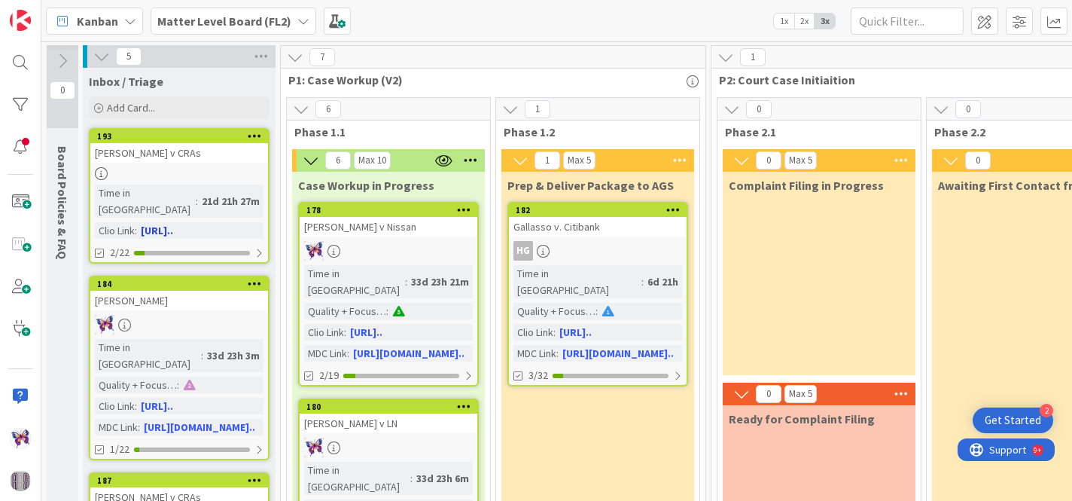
click at [216, 144] on div "[PERSON_NAME] v CRAs" at bounding box center [179, 153] width 178 height 20
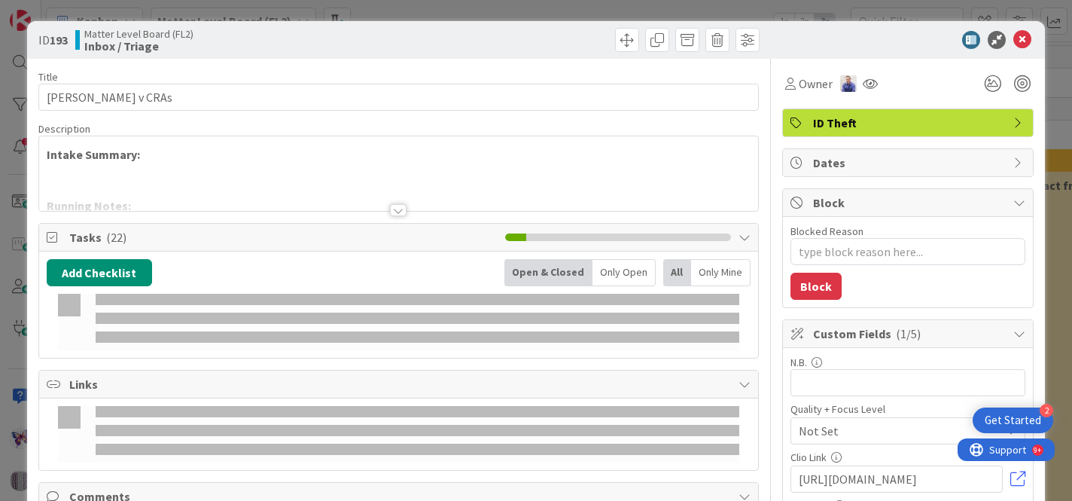
type textarea "x"
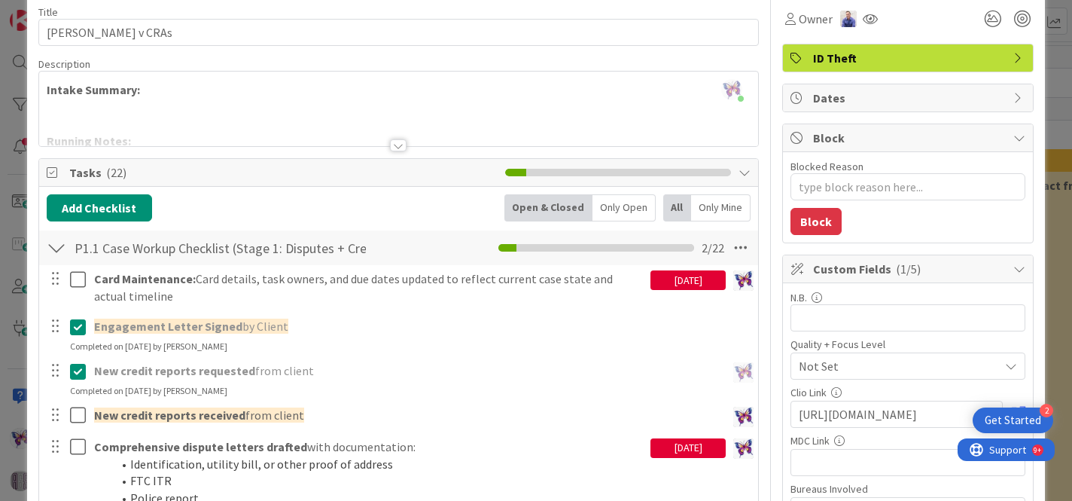
scroll to position [35, 0]
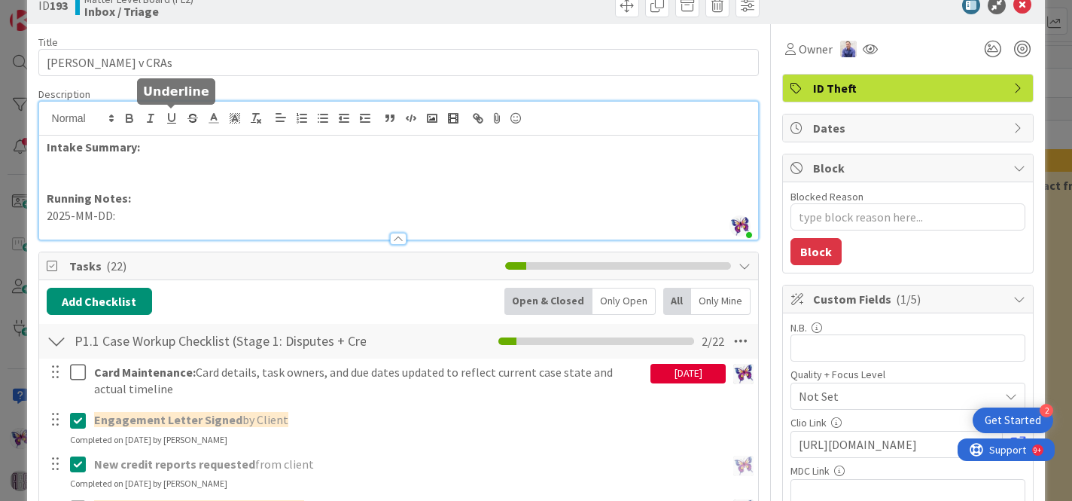
click at [167, 120] on div "[PERSON_NAME] just joined Intake Summary: Running Notes: 2025-MM-DD:" at bounding box center [399, 171] width 720 height 138
click at [84, 170] on p at bounding box center [399, 164] width 705 height 17
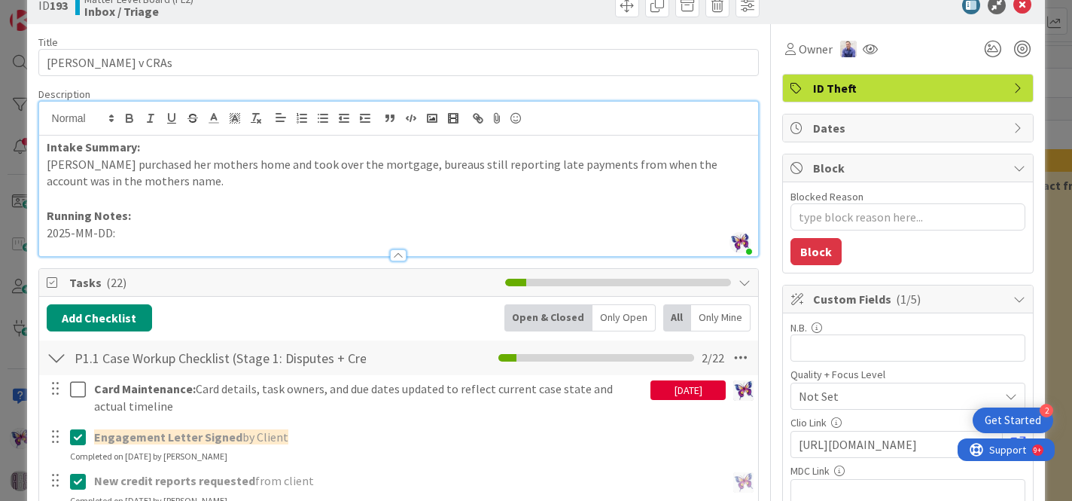
click at [330, 163] on p "[PERSON_NAME] purchased her mothers home and took over the mortgage, bureaus st…" at bounding box center [399, 173] width 705 height 34
click at [218, 229] on p "2025-MM-DD:" at bounding box center [399, 232] width 705 height 17
click at [144, 230] on p "2025-MM-DD:" at bounding box center [399, 232] width 705 height 17
type textarea "x"
click at [227, 208] on p "Running Notes:" at bounding box center [399, 215] width 705 height 17
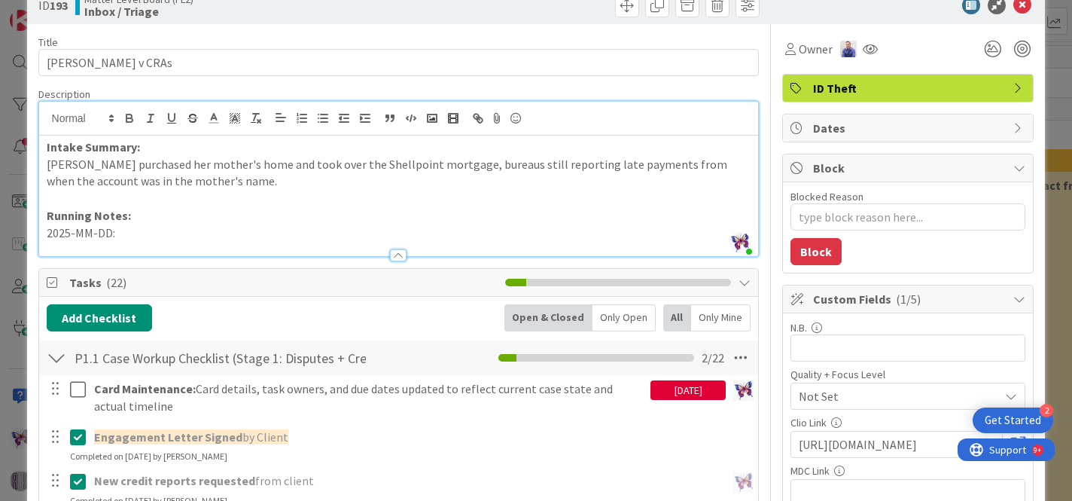
click at [153, 236] on p "2025-MM-DD:" at bounding box center [399, 232] width 705 height 17
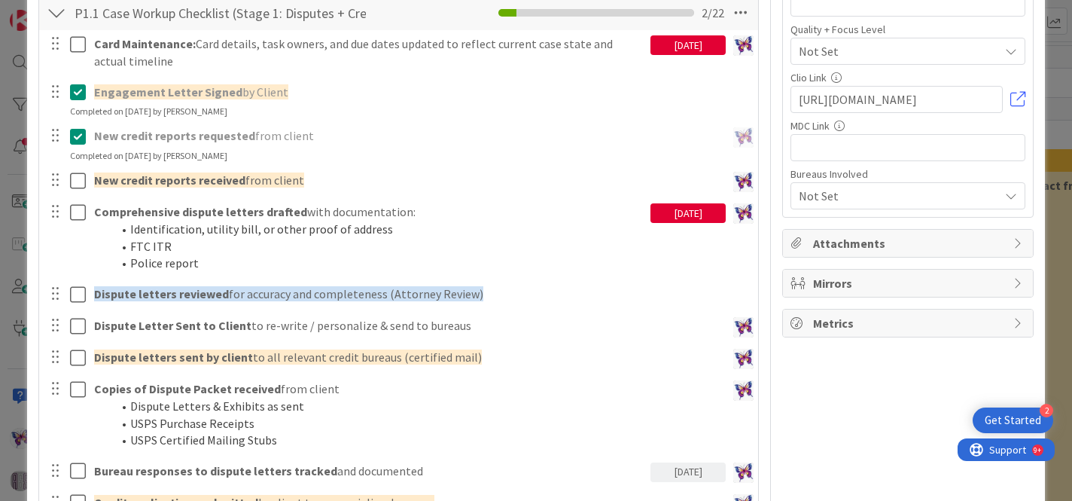
scroll to position [377, 0]
